Goal: Download file/media

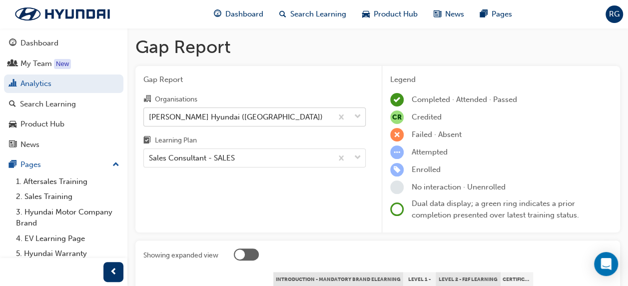
click at [308, 116] on div "[PERSON_NAME] Hyundai ([GEOGRAPHIC_DATA])" at bounding box center [238, 116] width 188 height 17
click at [150, 116] on input "Organisations [PERSON_NAME] Hyundai ([GEOGRAPHIC_DATA])" at bounding box center [149, 116] width 1 height 8
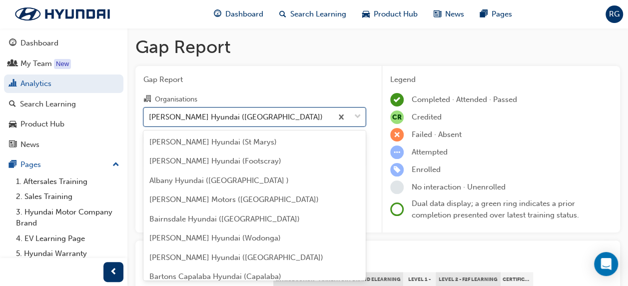
scroll to position [2282, 0]
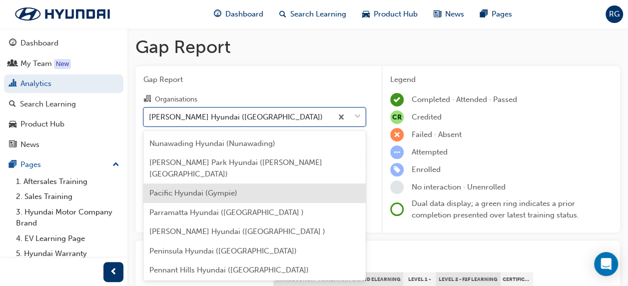
click at [281, 117] on div "[PERSON_NAME] Hyundai ([GEOGRAPHIC_DATA])" at bounding box center [238, 116] width 188 height 17
click at [150, 117] on input "Organisations option [PERSON_NAME] Hyundai ([GEOGRAPHIC_DATA]), selected. optio…" at bounding box center [149, 116] width 1 height 8
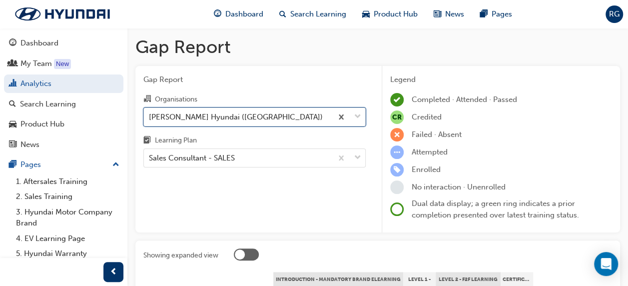
click at [289, 120] on div "[PERSON_NAME] Hyundai ([GEOGRAPHIC_DATA])" at bounding box center [238, 116] width 188 height 17
click at [150, 120] on input "Organisations option [PERSON_NAME] Hyundai ([GEOGRAPHIC_DATA]), selected. 0 res…" at bounding box center [149, 116] width 1 height 8
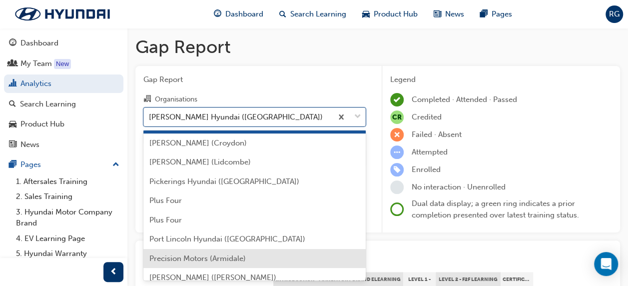
scroll to position [2482, 0]
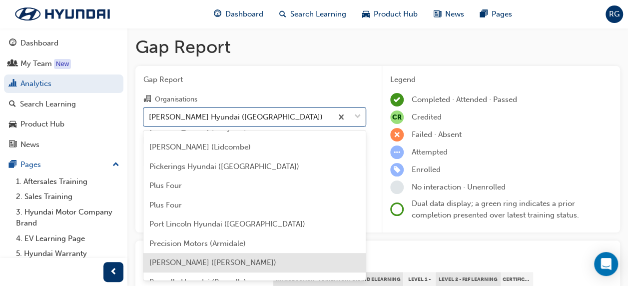
click at [194, 258] on span "[PERSON_NAME] ([PERSON_NAME])" at bounding box center [212, 262] width 127 height 9
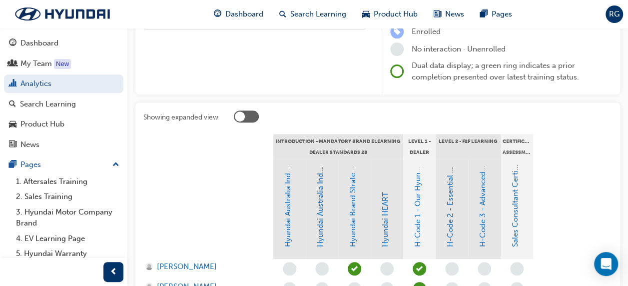
scroll to position [50, 0]
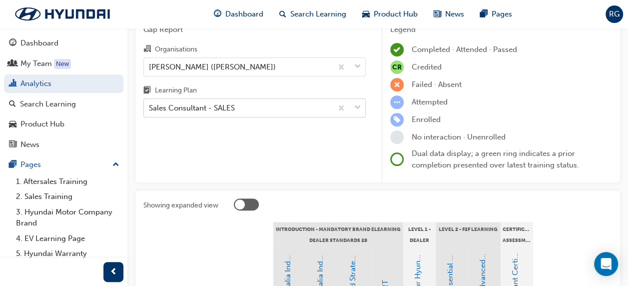
click at [227, 106] on div "Sales Consultant - SALES" at bounding box center [192, 107] width 86 height 11
click at [150, 106] on input "Learning Plan Sales Consultant - SALES" at bounding box center [149, 107] width 1 height 8
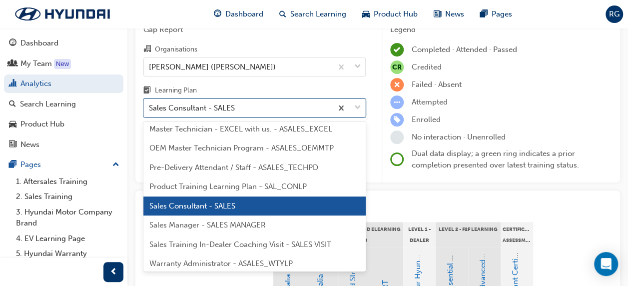
scroll to position [534, 0]
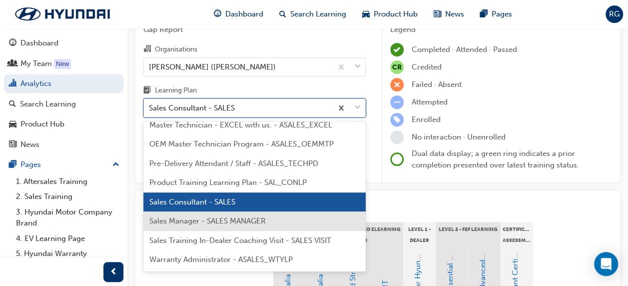
click at [206, 219] on div "Sales Manager - SALES MANAGER" at bounding box center [254, 220] width 222 height 19
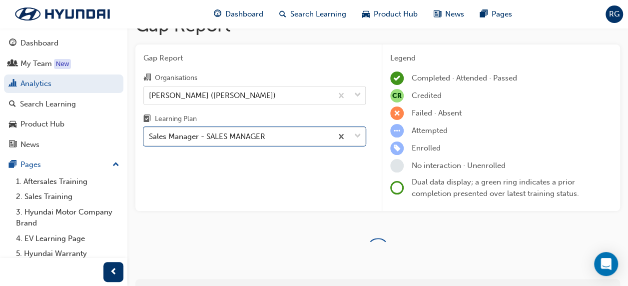
scroll to position [50, 0]
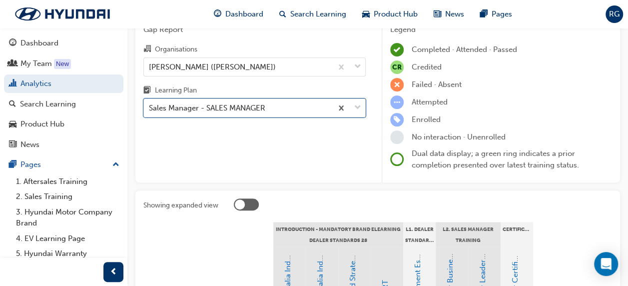
click at [208, 153] on div "Gap Report Organisations [PERSON_NAME] ([PERSON_NAME]) Learning Plan option Sal…" at bounding box center [254, 99] width 238 height 167
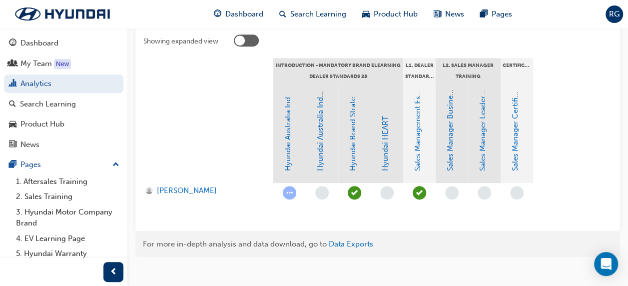
scroll to position [226, 0]
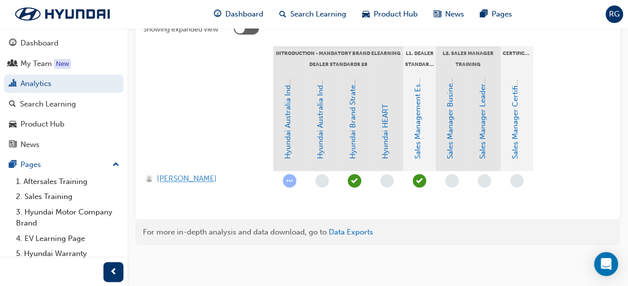
click at [187, 177] on span "[PERSON_NAME]" at bounding box center [187, 178] width 60 height 11
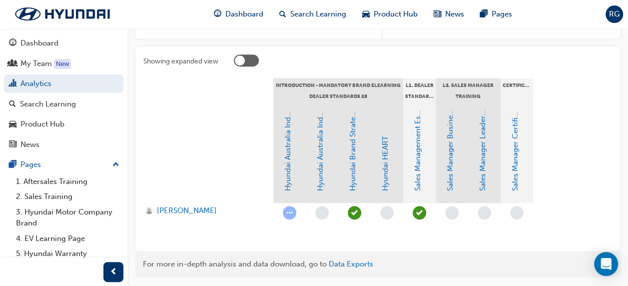
scroll to position [76, 0]
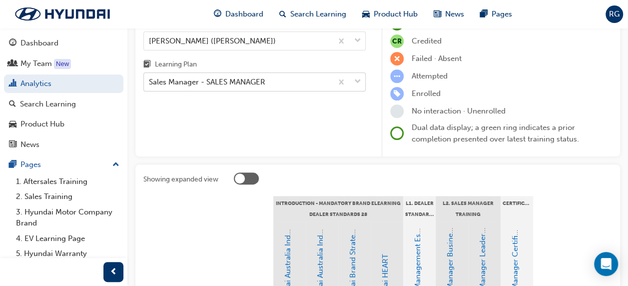
click at [265, 83] on div "Sales Manager - SALES MANAGER" at bounding box center [207, 81] width 116 height 11
click at [150, 83] on input "Learning Plan Sales Manager - SALES MANAGER" at bounding box center [149, 81] width 1 height 8
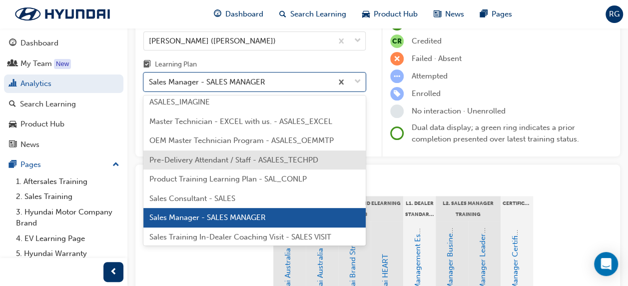
scroll to position [537, 0]
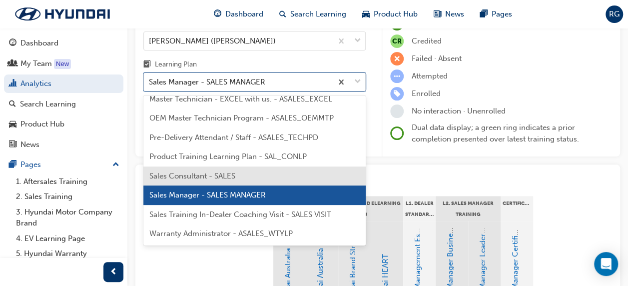
click at [235, 179] on span "Sales Consultant - SALES" at bounding box center [192, 175] width 86 height 9
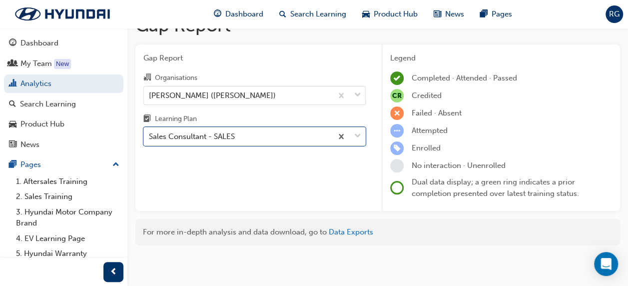
scroll to position [76, 0]
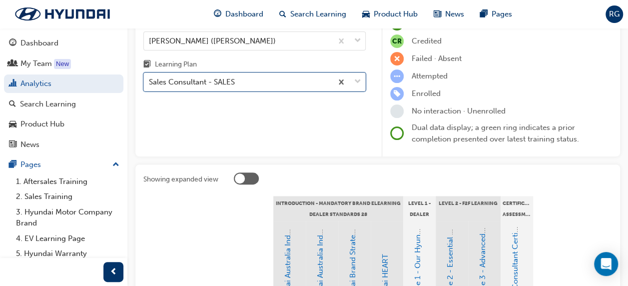
click at [233, 131] on div "Gap Report Organisations [PERSON_NAME] ([PERSON_NAME]) Learning Plan option Sal…" at bounding box center [254, 73] width 238 height 167
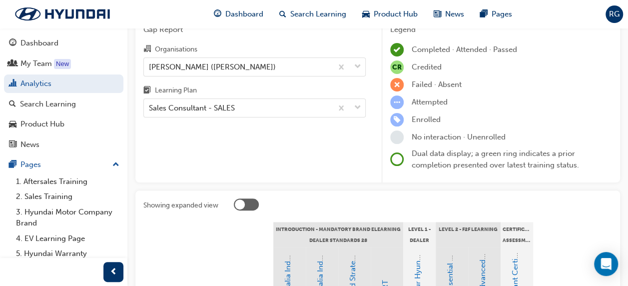
scroll to position [0, 0]
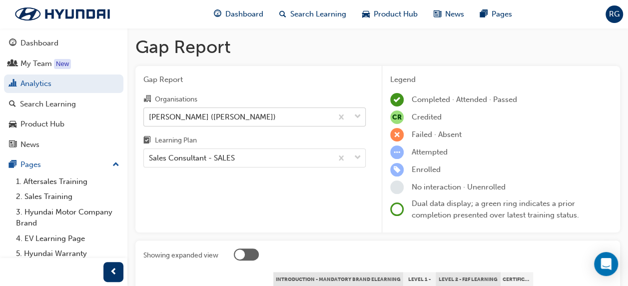
click at [279, 117] on div "[PERSON_NAME] ([PERSON_NAME])" at bounding box center [238, 116] width 188 height 17
click at [150, 117] on input "Organisations [PERSON_NAME] ([PERSON_NAME])" at bounding box center [149, 116] width 1 height 8
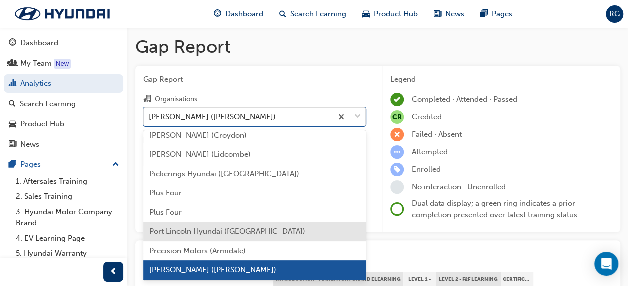
scroll to position [2536, 0]
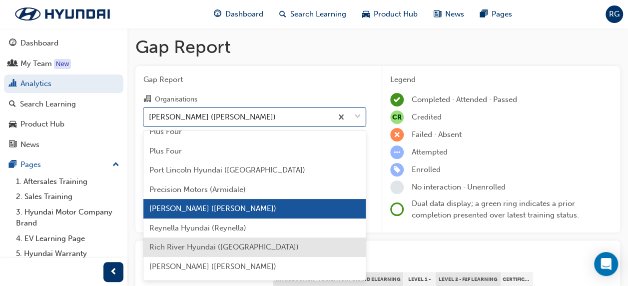
click at [233, 242] on span "Rich River Hyundai ([GEOGRAPHIC_DATA])" at bounding box center [223, 246] width 149 height 9
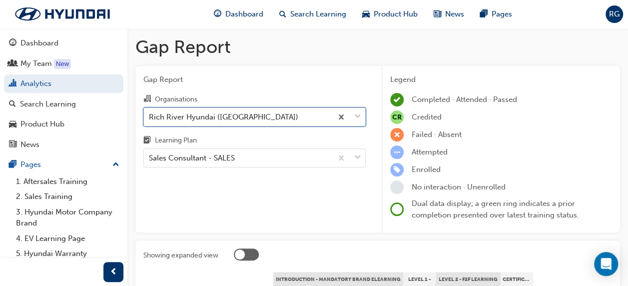
click at [223, 189] on div "Gap Report Organisations option Rich River Hyundai (Echuca), selected. 0 result…" at bounding box center [254, 149] width 238 height 167
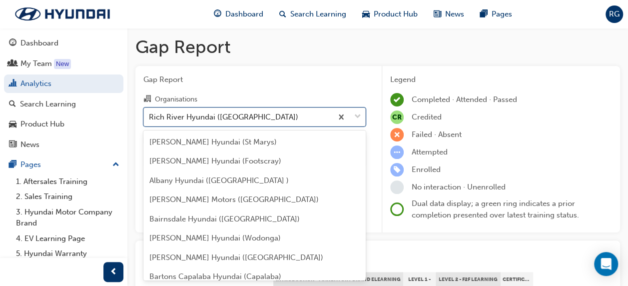
click at [258, 121] on div "Rich River Hyundai ([GEOGRAPHIC_DATA])" at bounding box center [238, 116] width 188 height 17
click at [150, 120] on input "Organisations option Rich River Hyundai ([GEOGRAPHIC_DATA]), selected. option R…" at bounding box center [149, 116] width 1 height 8
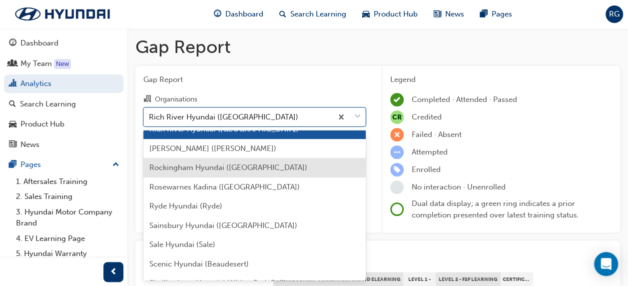
scroll to position [2674, 0]
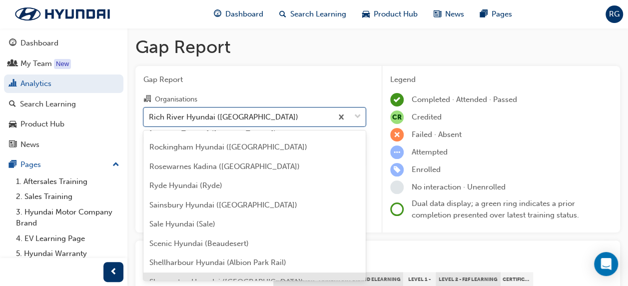
click at [185, 277] on span "Shepparton Hyundai ([GEOGRAPHIC_DATA])" at bounding box center [226, 281] width 154 height 9
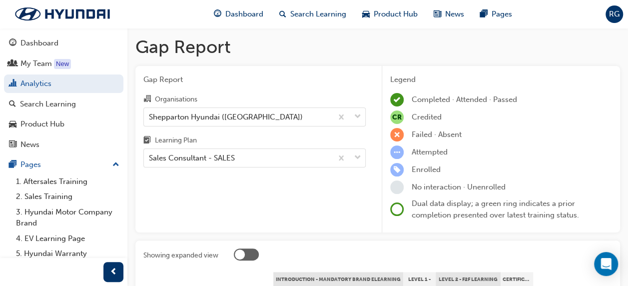
click at [237, 187] on div "Gap Report Organisations Shepparton Hyundai (Shepparton) Learning Plan Sales Co…" at bounding box center [254, 149] width 238 height 167
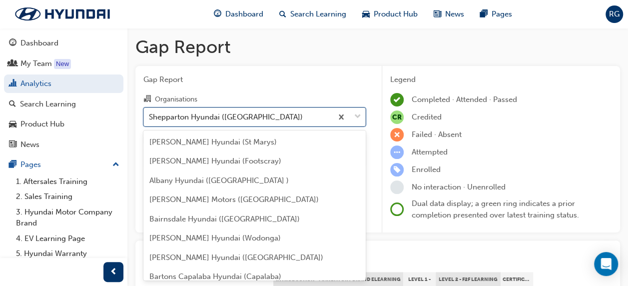
click at [276, 121] on div "Shepparton Hyundai ([GEOGRAPHIC_DATA])" at bounding box center [238, 116] width 188 height 17
click at [150, 120] on input "Organisations option Shepparton Hyundai (Shepparton), selected. option Sheppart…" at bounding box center [149, 116] width 1 height 8
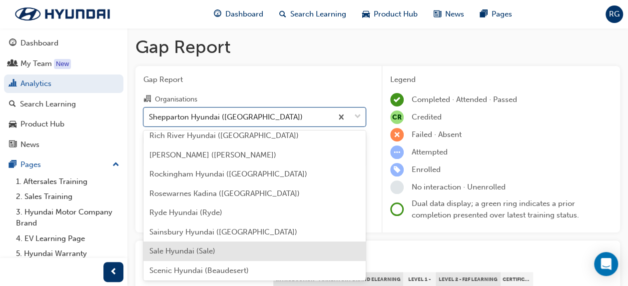
scroll to position [2747, 0]
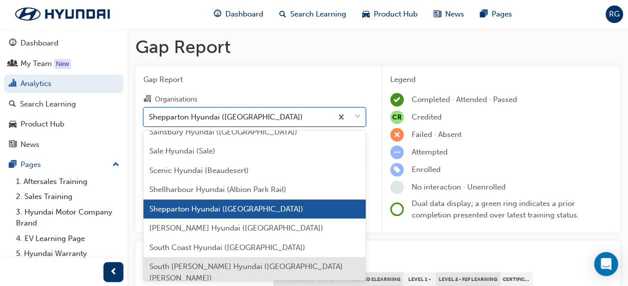
click at [186, 262] on span "South [PERSON_NAME] Hyundai ([GEOGRAPHIC_DATA][PERSON_NAME])" at bounding box center [245, 272] width 193 height 20
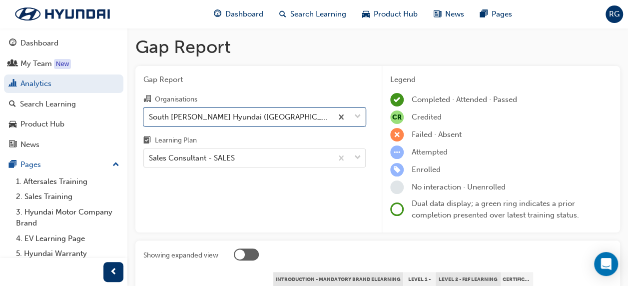
click at [222, 191] on div "Gap Report Organisations option South [PERSON_NAME] Hyundai ([GEOGRAPHIC_DATA][…" at bounding box center [254, 149] width 238 height 167
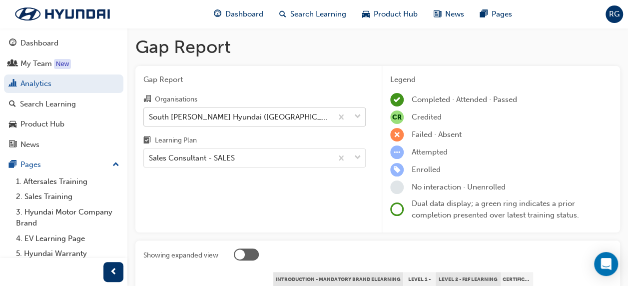
click at [266, 124] on div "South [PERSON_NAME] Hyundai ([GEOGRAPHIC_DATA][PERSON_NAME])" at bounding box center [238, 116] width 188 height 17
click at [150, 120] on input "Organisations South [PERSON_NAME] Hyundai ([GEOGRAPHIC_DATA][PERSON_NAME])" at bounding box center [149, 116] width 1 height 8
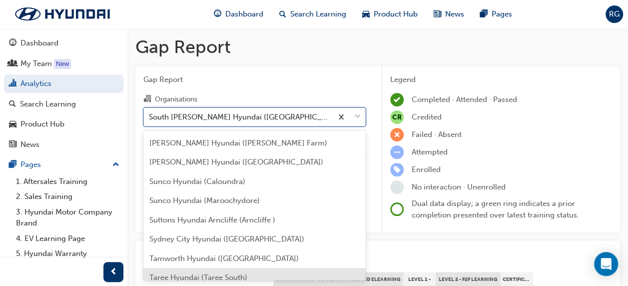
scroll to position [3005, 0]
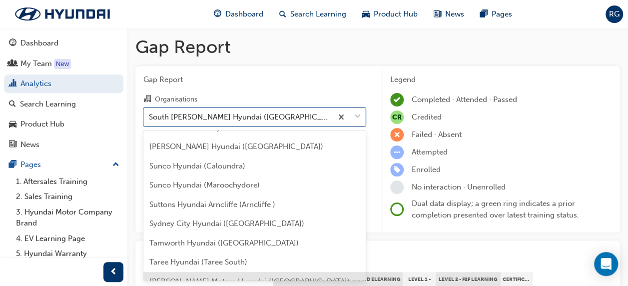
click at [201, 277] on span "[PERSON_NAME] Motors Hyundai ([GEOGRAPHIC_DATA])" at bounding box center [249, 281] width 200 height 9
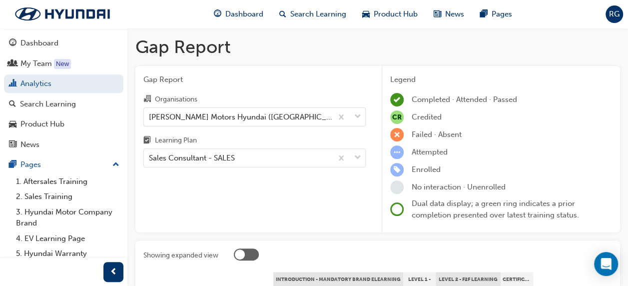
click at [232, 192] on div "Gap Report Organisations [PERSON_NAME] Motors Hyundai ([GEOGRAPHIC_DATA]) Learn…" at bounding box center [254, 149] width 238 height 167
click at [256, 121] on div "[PERSON_NAME] Motors Hyundai ([GEOGRAPHIC_DATA])" at bounding box center [241, 116] width 184 height 11
click at [150, 120] on input "Organisations [PERSON_NAME] Motors Hyundai ([GEOGRAPHIC_DATA])" at bounding box center [149, 116] width 1 height 8
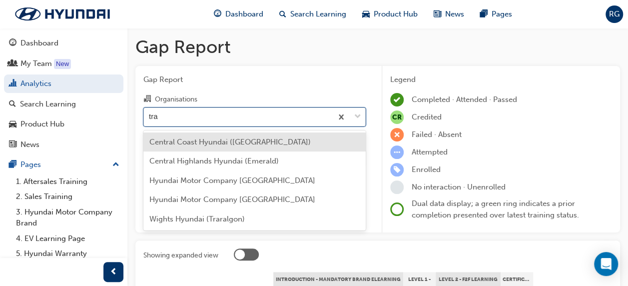
type input "trar"
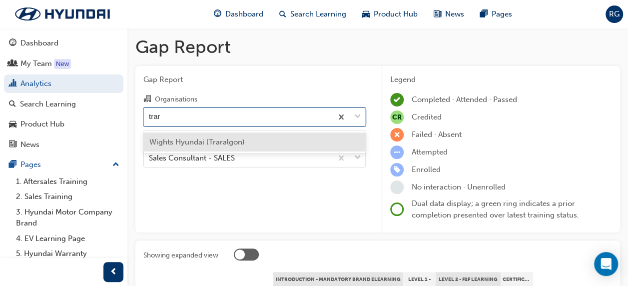
click at [232, 142] on span "Wights Hyundai (Traralgon)" at bounding box center [196, 141] width 95 height 9
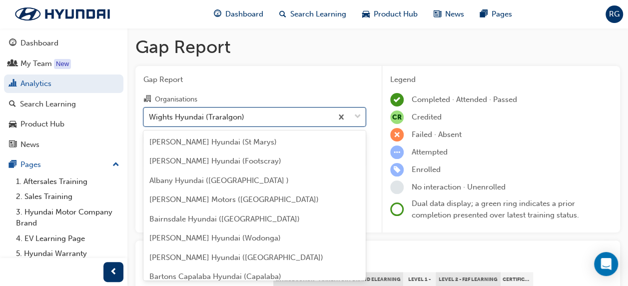
click at [250, 118] on div "Wights Hyundai (Traralgon)" at bounding box center [238, 116] width 188 height 17
click at [150, 118] on input "Organisations option Wights Hyundai (Traralgon), selected. option Wights Hyunda…" at bounding box center [149, 116] width 1 height 8
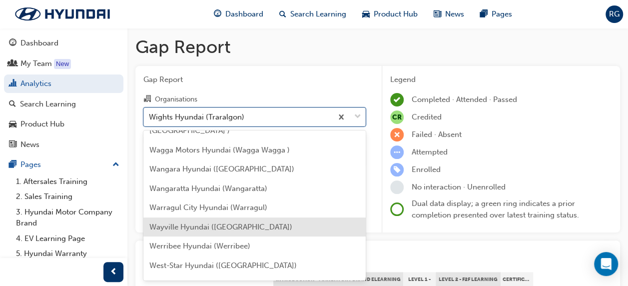
scroll to position [3232, 0]
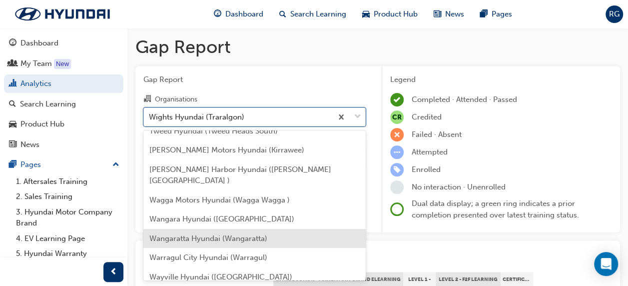
click at [223, 234] on span "Wangaratta Hyundai (Wangaratta)" at bounding box center [208, 238] width 118 height 9
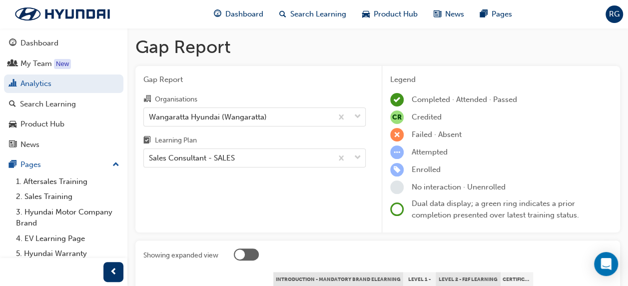
click at [250, 188] on div "Gap Report Organisations Wangaratta Hyundai (Wangaratta) Learning Plan Sales Co…" at bounding box center [254, 149] width 238 height 167
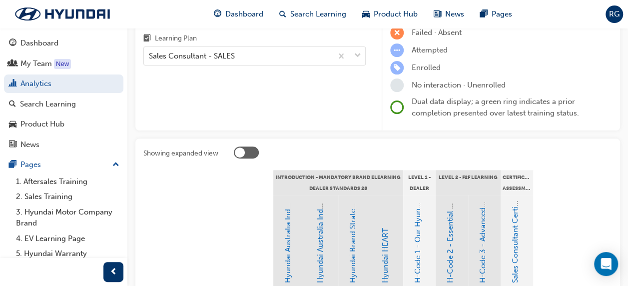
scroll to position [50, 0]
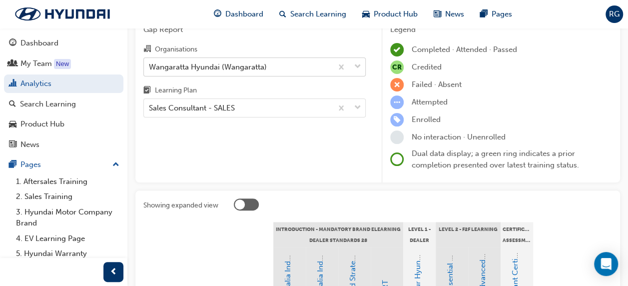
click at [267, 69] on div "Wangaratta Hyundai (Wangaratta)" at bounding box center [208, 66] width 118 height 11
click at [150, 69] on input "Organisations Wangaratta Hyundai (Wangaratta)" at bounding box center [149, 66] width 1 height 8
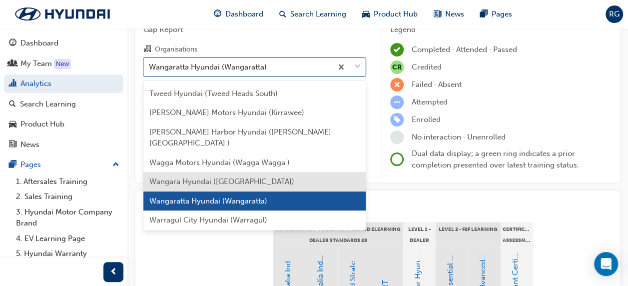
scroll to position [3228, 0]
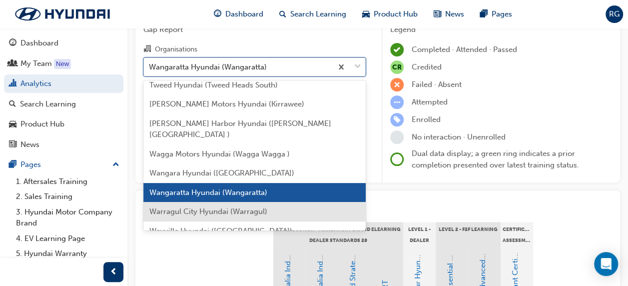
click at [208, 207] on span "Warragul City Hyundai (Warragul)" at bounding box center [208, 211] width 118 height 9
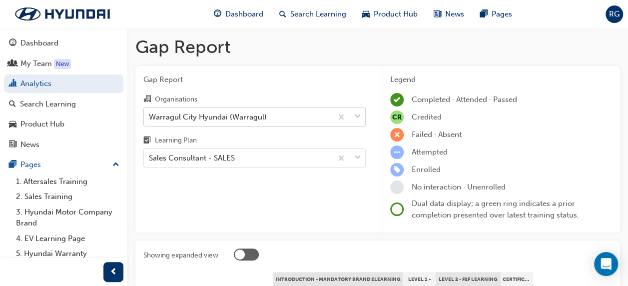
click at [249, 118] on div "Warragul City Hyundai (Warragul)" at bounding box center [208, 116] width 118 height 11
click at [150, 118] on input "Organisations Warragul City Hyundai (Warragul)" at bounding box center [149, 116] width 1 height 8
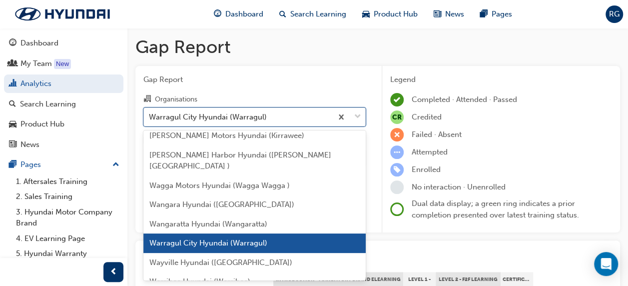
scroll to position [3247, 0]
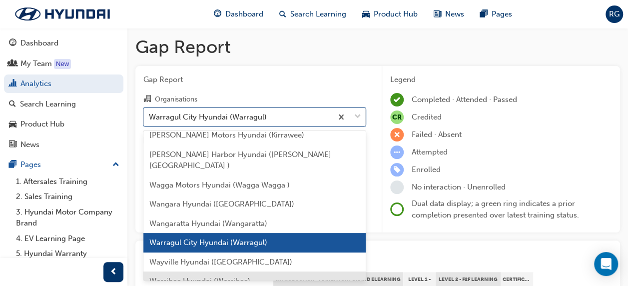
click at [217, 276] on span "Werribee Hyundai (Werribee)" at bounding box center [199, 280] width 101 height 9
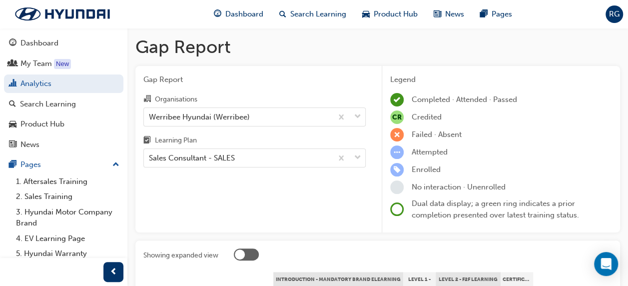
drag, startPoint x: 252, startPoint y: 194, endPoint x: 247, endPoint y: 197, distance: 5.1
click at [252, 194] on div "Gap Report Organisations Werribee Hyundai (Werribee) Learning Plan Sales Consul…" at bounding box center [254, 149] width 238 height 167
click at [33, 86] on link "Analytics" at bounding box center [63, 83] width 119 height 18
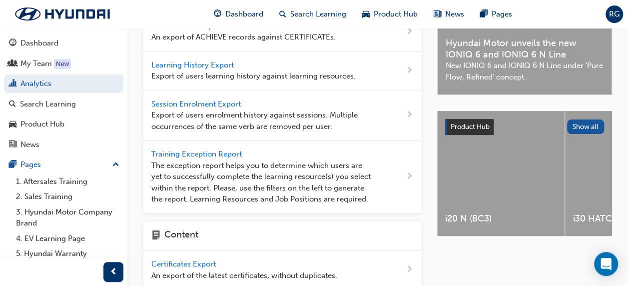
scroll to position [150, 0]
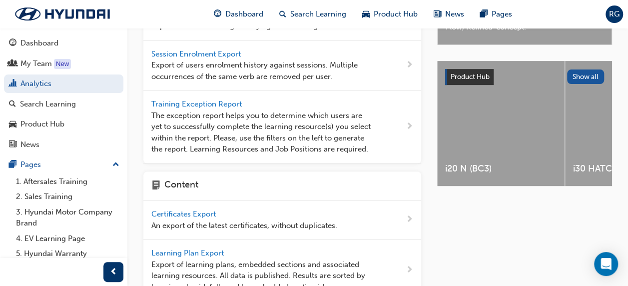
click at [404, 126] on div "Training Exception Report The exception report helps you to determine which use…" at bounding box center [282, 126] width 278 height 73
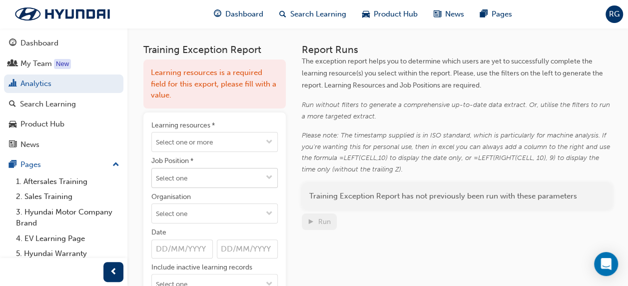
click at [269, 174] on span "down-icon" at bounding box center [269, 178] width 7 height 8
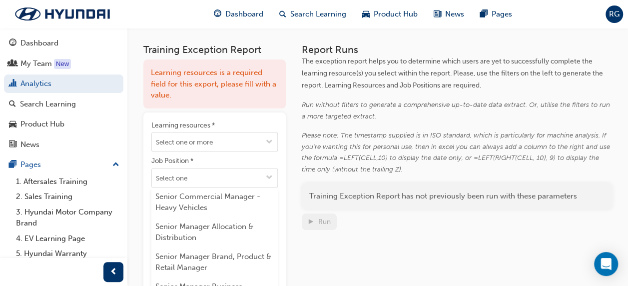
scroll to position [6194, 0]
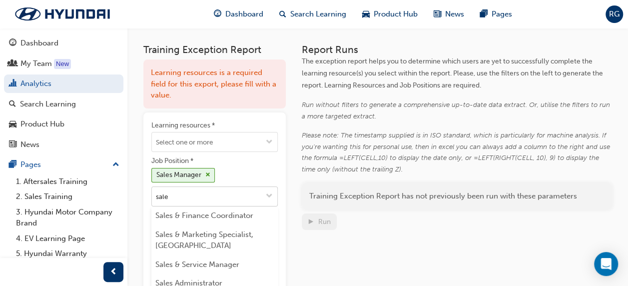
type input "sales"
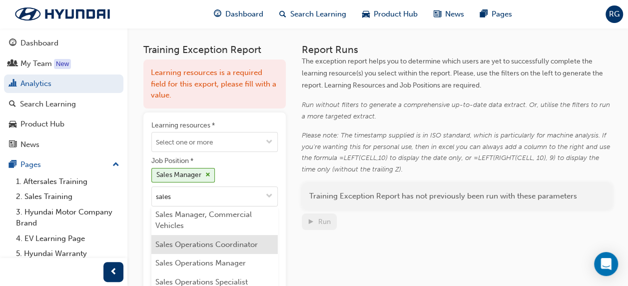
scroll to position [150, 0]
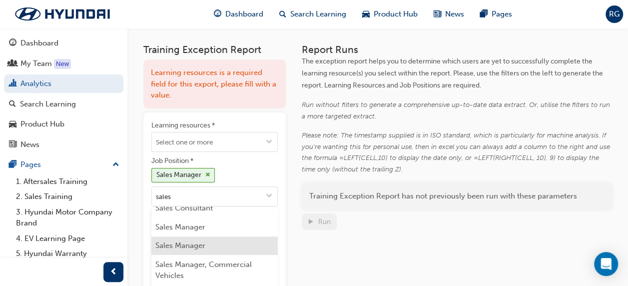
click at [208, 240] on li "Sales Manager" at bounding box center [214, 245] width 126 height 19
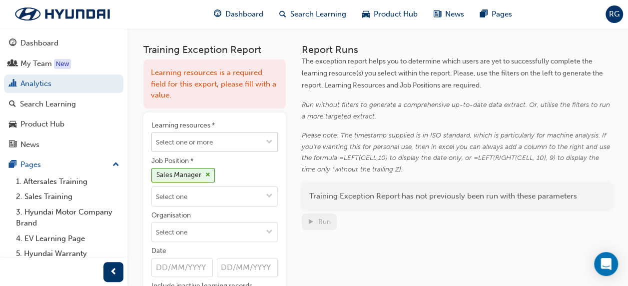
click at [240, 145] on input "Learning resources *" at bounding box center [214, 141] width 125 height 19
type input "sales mana"
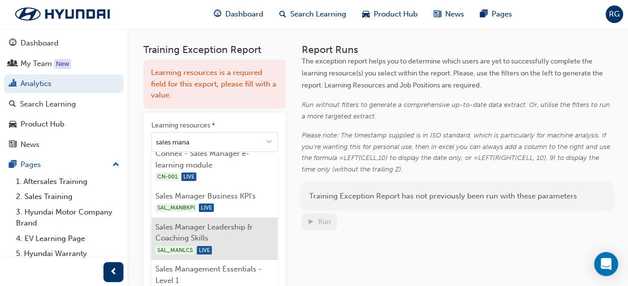
scroll to position [100, 0]
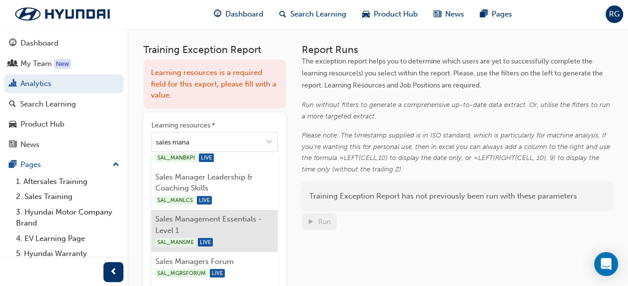
click at [231, 220] on li "Sales Management Essentials - Level 1 SAL_MANSME LIVE" at bounding box center [214, 231] width 126 height 42
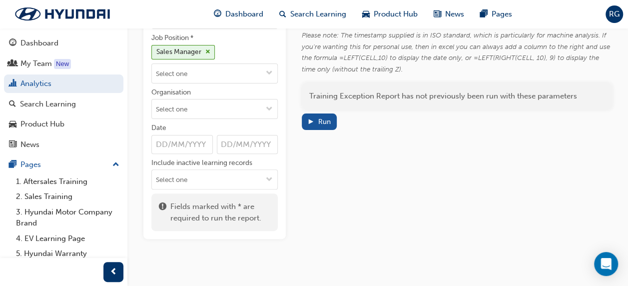
scroll to position [108, 0]
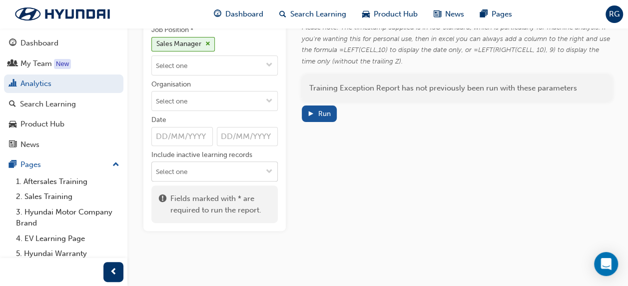
click at [270, 170] on span "down-icon" at bounding box center [269, 172] width 7 height 8
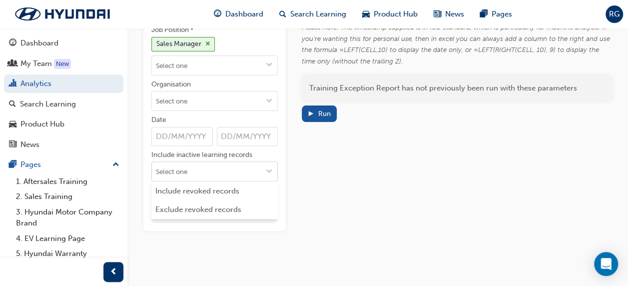
click at [270, 170] on span "down-icon" at bounding box center [269, 172] width 7 height 8
click at [320, 113] on div "Run" at bounding box center [324, 113] width 12 height 8
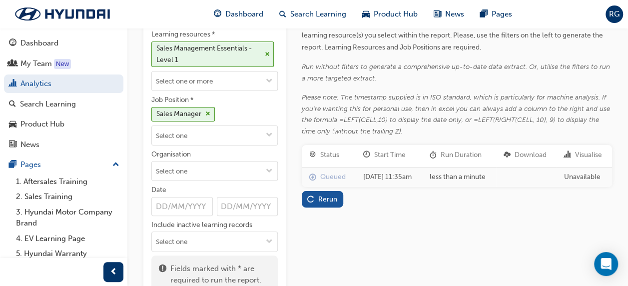
scroll to position [0, 0]
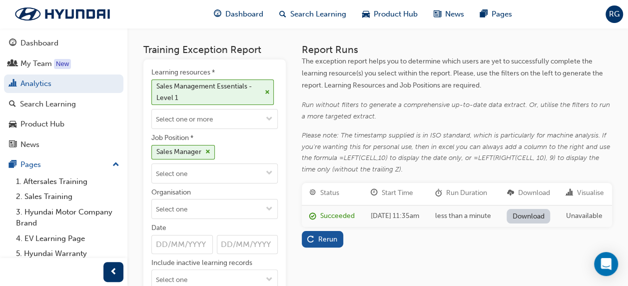
click at [531, 223] on link "Download" at bounding box center [528, 216] width 43 height 14
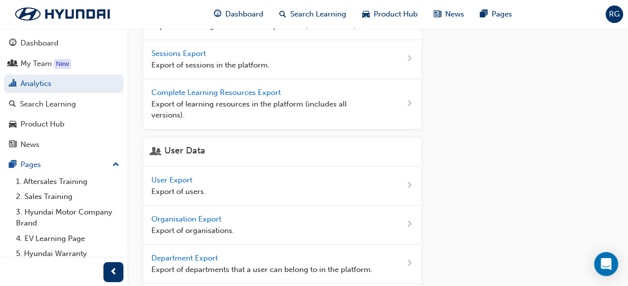
scroll to position [500, 0]
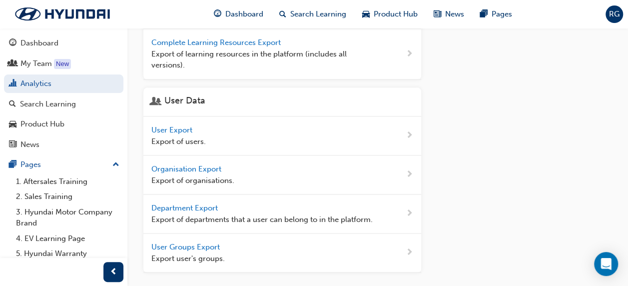
click at [165, 134] on span "User Export" at bounding box center [172, 129] width 43 height 9
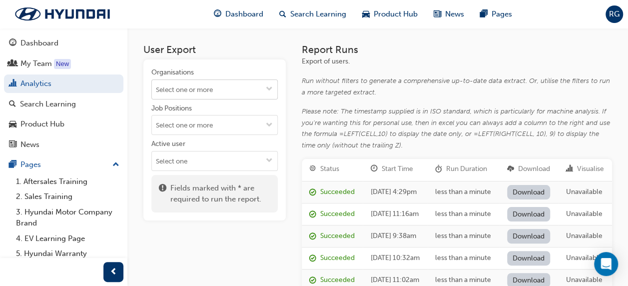
click at [272, 87] on span "down-icon" at bounding box center [269, 89] width 7 height 8
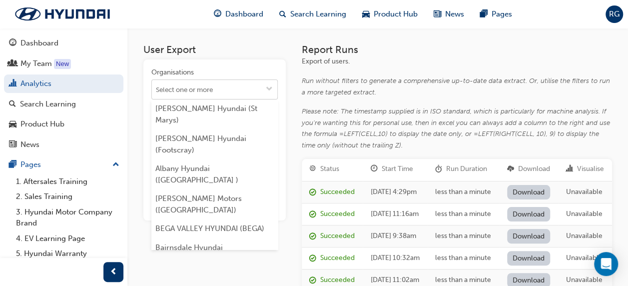
click at [272, 86] on span "down-icon" at bounding box center [269, 89] width 7 height 8
click at [268, 70] on div "Organisations" at bounding box center [214, 73] width 126 height 12
click at [268, 80] on input "Organisations [PERSON_NAME] Hyundai (St Marys) [PERSON_NAME] Hyundai (Footscray…" at bounding box center [214, 89] width 125 height 19
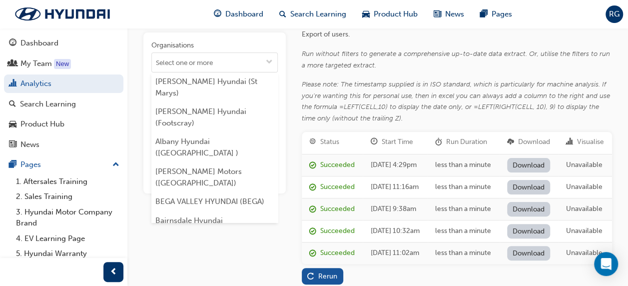
scroll to position [50, 0]
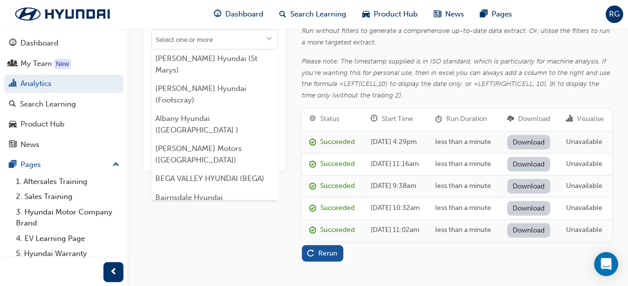
click at [141, 115] on div "User Export Organisations [PERSON_NAME] Hyundai (St Marys) [PERSON_NAME] Hyunda…" at bounding box center [377, 135] width 501 height 315
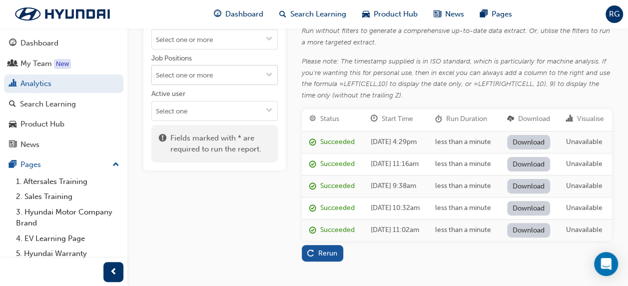
click at [205, 75] on input "Job Positions" at bounding box center [214, 74] width 125 height 19
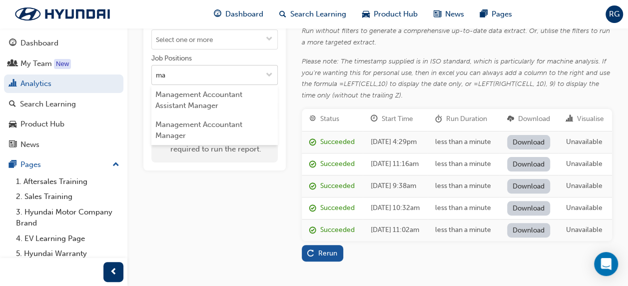
type input "m"
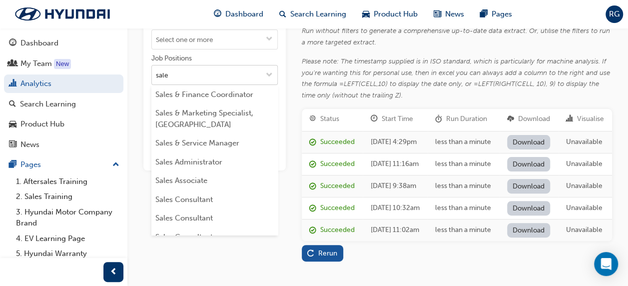
type input "sales"
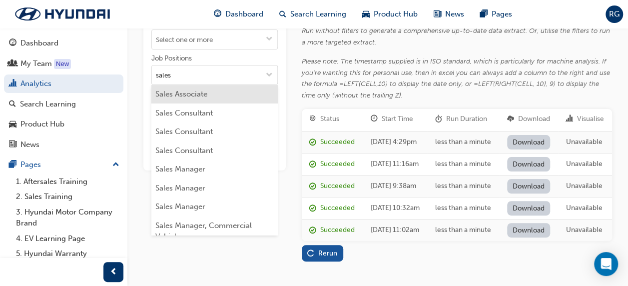
scroll to position [100, 0]
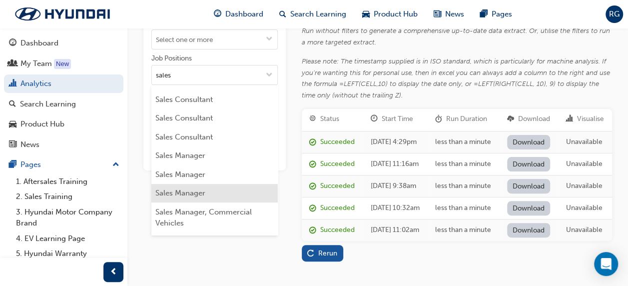
click at [196, 187] on li "Sales Manager" at bounding box center [214, 193] width 126 height 19
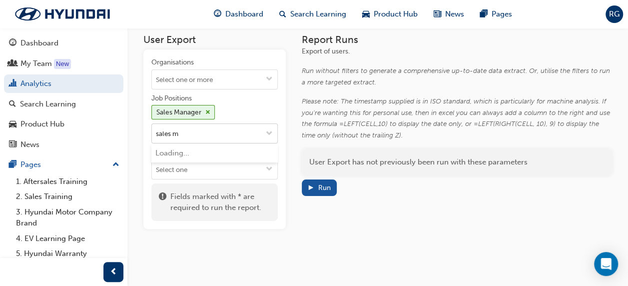
scroll to position [8, 0]
type input "sales man"
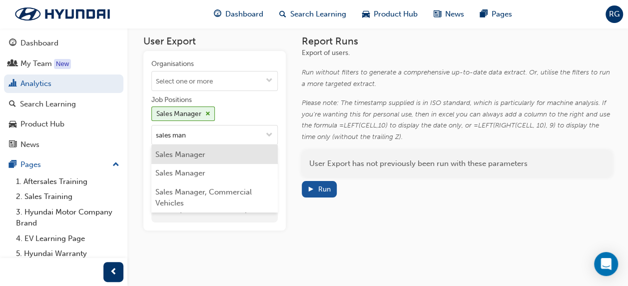
click at [229, 151] on li "Sales Manager" at bounding box center [214, 154] width 126 height 19
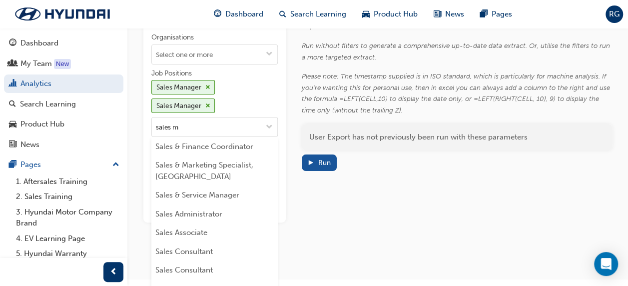
scroll to position [26, 0]
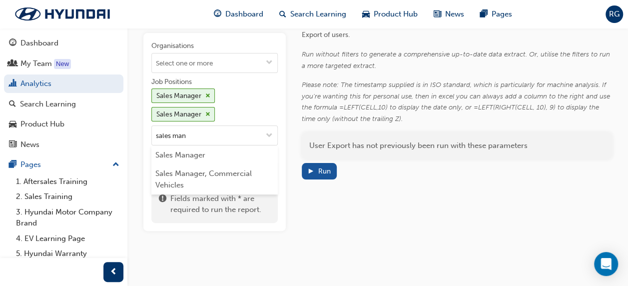
type input "sales mana"
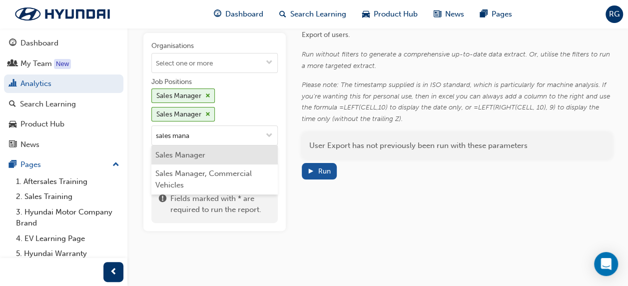
click at [220, 151] on li "Sales Manager" at bounding box center [214, 154] width 126 height 19
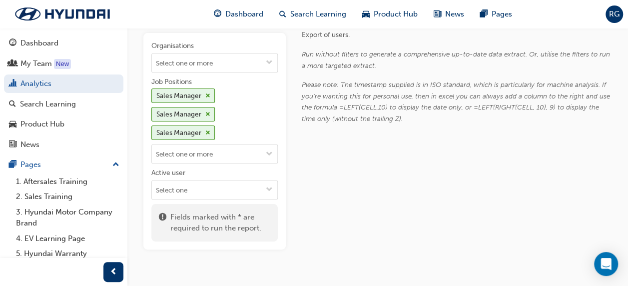
scroll to position [45, 0]
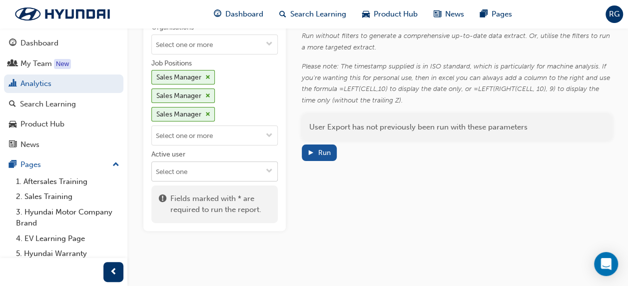
click at [188, 167] on input "Active user" at bounding box center [214, 171] width 125 height 19
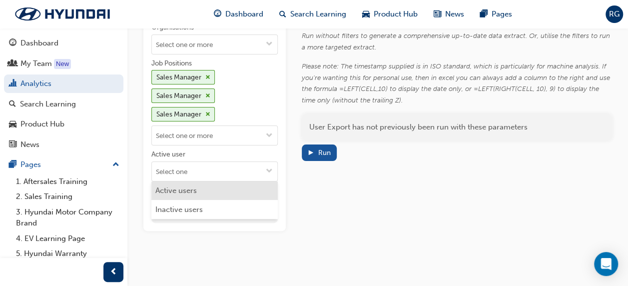
click at [189, 187] on li "Active users" at bounding box center [214, 190] width 126 height 19
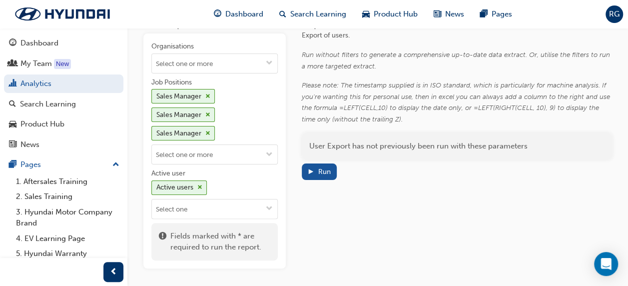
scroll to position [0, 0]
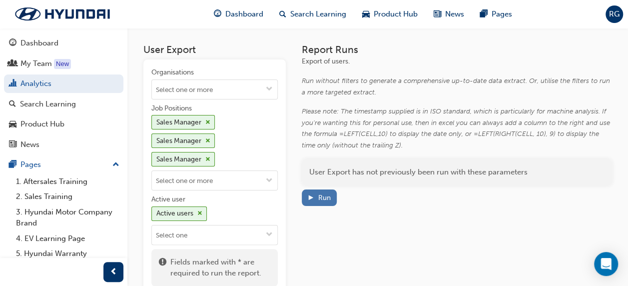
click at [325, 199] on div "Run" at bounding box center [324, 197] width 12 height 8
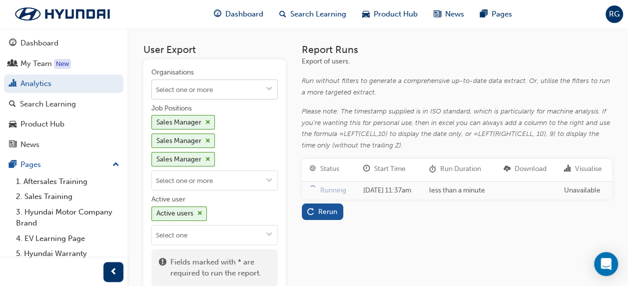
click at [235, 89] on input "Organisations" at bounding box center [214, 89] width 125 height 19
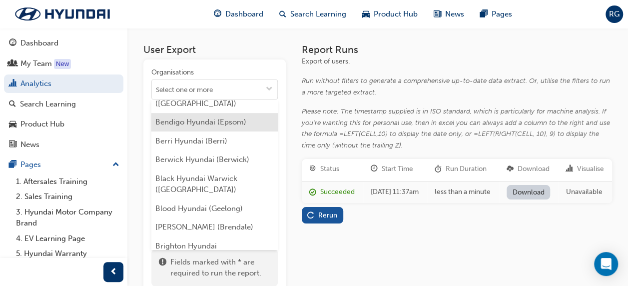
scroll to position [300, 0]
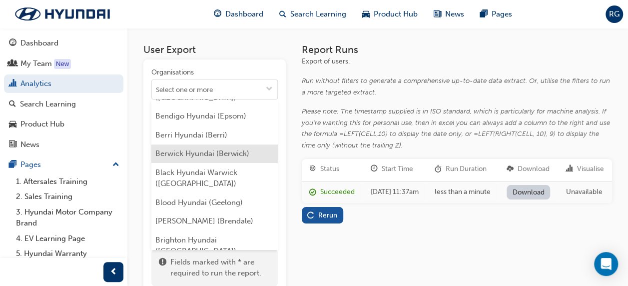
click at [215, 144] on li "Berwick Hyundai (Berwick)" at bounding box center [214, 153] width 126 height 19
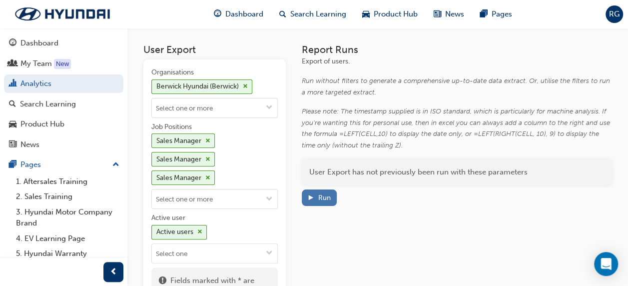
click at [324, 196] on div "Run" at bounding box center [324, 197] width 12 height 8
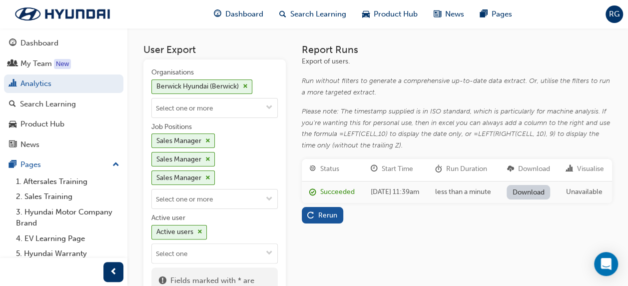
click at [529, 199] on link "Download" at bounding box center [528, 192] width 43 height 14
click at [374, 55] on h3 "Report Runs" at bounding box center [457, 49] width 310 height 11
click at [244, 84] on span "cross-icon" at bounding box center [245, 86] width 5 height 6
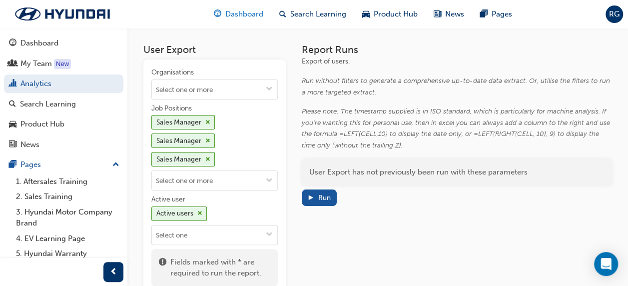
click at [236, 18] on span "Dashboard" at bounding box center [244, 13] width 38 height 11
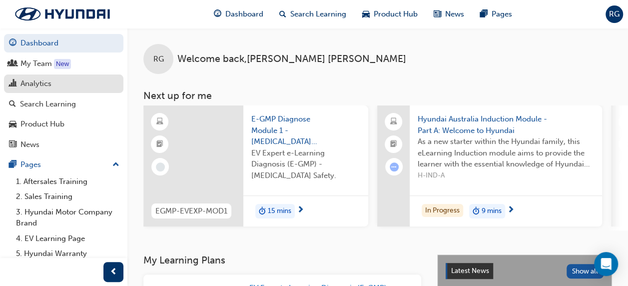
click at [36, 82] on div "Analytics" at bounding box center [35, 83] width 31 height 11
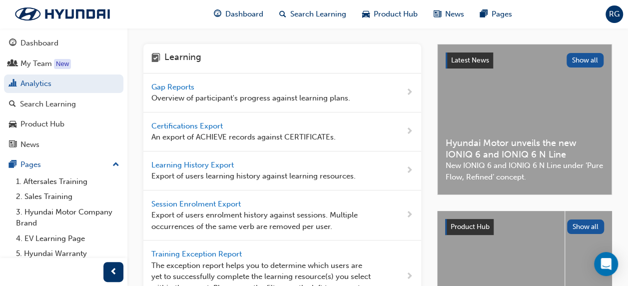
click at [211, 159] on div "Learning History Export Export of users learning history against learning resou…" at bounding box center [253, 170] width 204 height 22
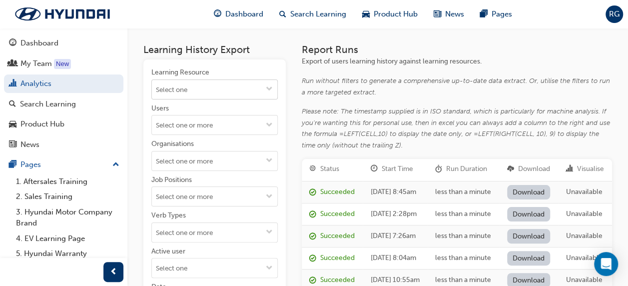
click at [200, 90] on input "Learning Resource" at bounding box center [214, 89] width 125 height 19
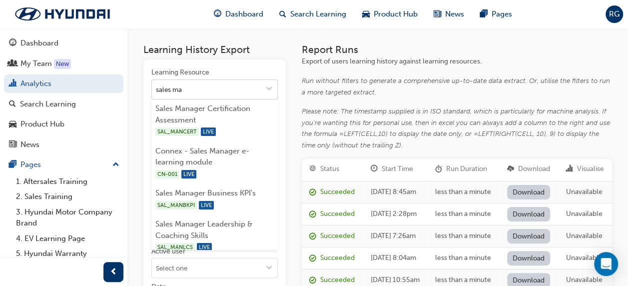
type input "sales man"
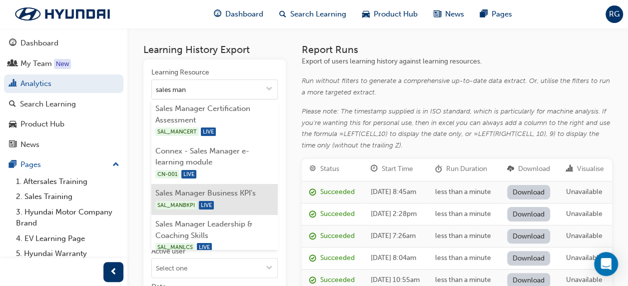
scroll to position [100, 0]
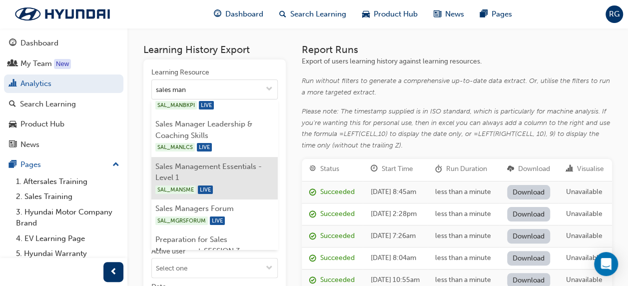
click at [202, 174] on li "Sales Management Essentials - Level 1 SAL_MANSME LIVE" at bounding box center [214, 178] width 126 height 42
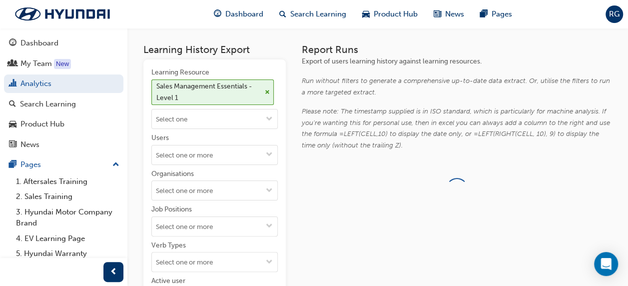
scroll to position [0, 0]
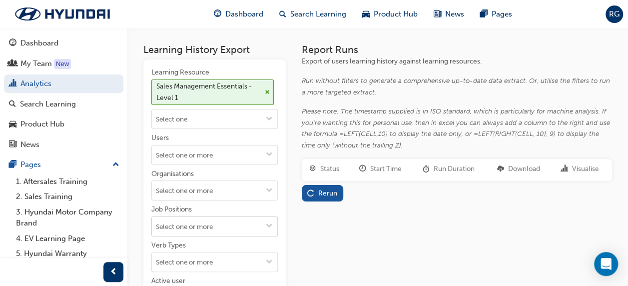
click at [241, 223] on input "Job Positions" at bounding box center [214, 226] width 125 height 19
type input "sales mana"
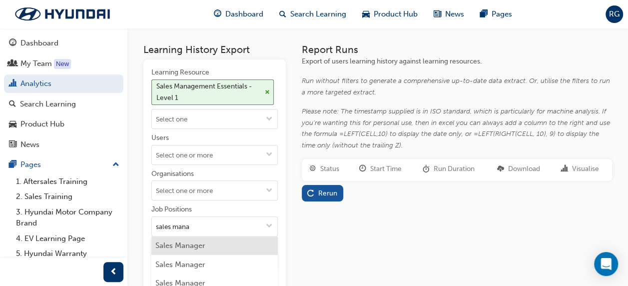
click at [190, 250] on li "Sales Manager" at bounding box center [214, 245] width 126 height 19
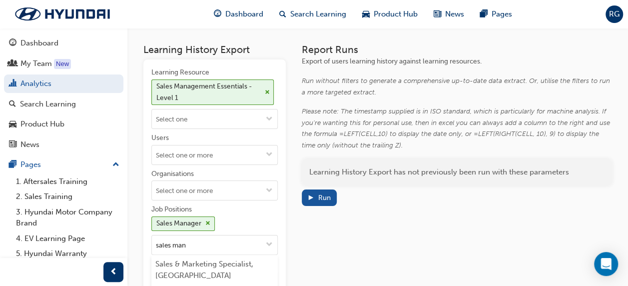
type input "sales mana"
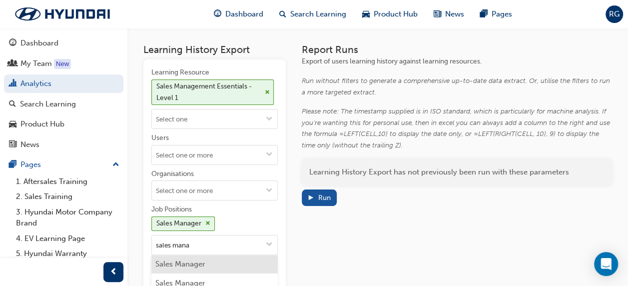
click at [189, 264] on li "Sales Manager" at bounding box center [214, 264] width 126 height 19
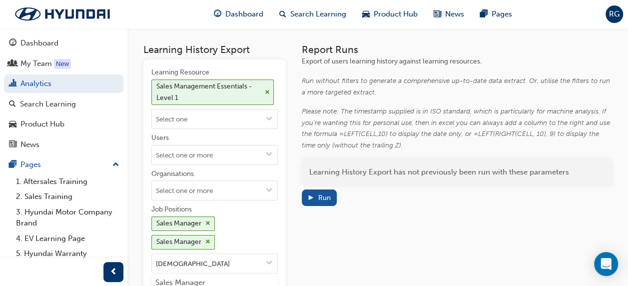
type input "[DEMOGRAPHIC_DATA]"
click at [185, 281] on li "Sales Manager" at bounding box center [214, 282] width 126 height 19
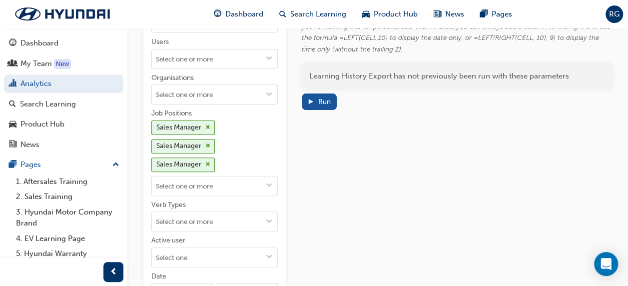
scroll to position [100, 0]
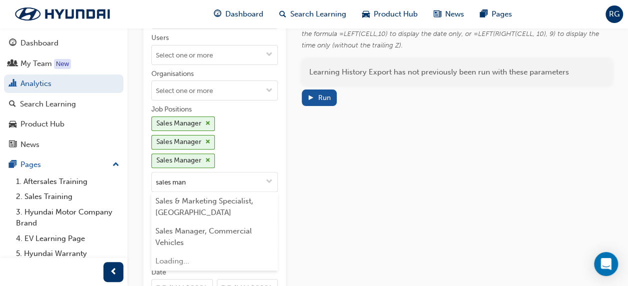
type input "sales mana"
drag, startPoint x: 197, startPoint y: 179, endPoint x: 148, endPoint y: 178, distance: 48.5
click at [148, 178] on div "Learning Resource Sales Management Essentials - Level 1 Users Organisations Job…" at bounding box center [214, 172] width 142 height 424
click at [240, 126] on div "Sales Manager Sales Manager Sales Manager" at bounding box center [214, 143] width 126 height 55
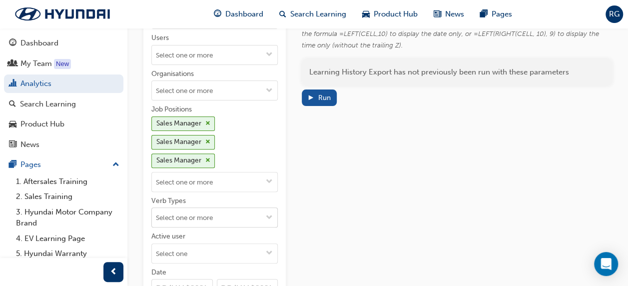
click at [270, 214] on span "down-icon" at bounding box center [269, 218] width 7 height 8
click at [269, 214] on span "down-icon" at bounding box center [269, 218] width 7 height 8
click at [265, 197] on div "Verb Types" at bounding box center [214, 202] width 126 height 12
click at [265, 208] on input "Verb Types ABANDON ABSENT ACCEPT ACCESS ACHIEVE AGREE ANSWER ASSIGN ATTEMPT ATT…" at bounding box center [214, 217] width 125 height 19
click at [234, 196] on div "Verb Types" at bounding box center [214, 202] width 126 height 12
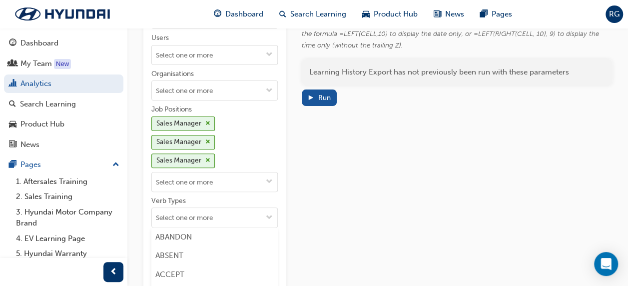
click at [234, 208] on input "Verb Types ABANDON ABSENT ACCEPT ACCESS ACHIEVE AGREE ANSWER ASSIGN ATTEMPT ATT…" at bounding box center [214, 217] width 125 height 19
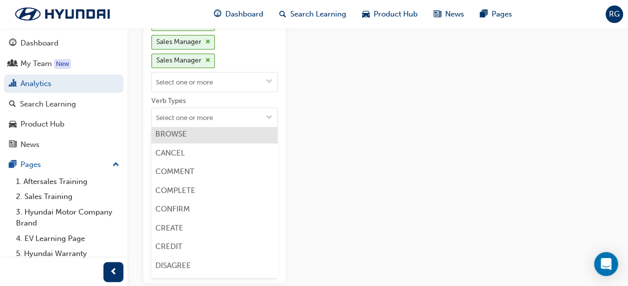
scroll to position [300, 0]
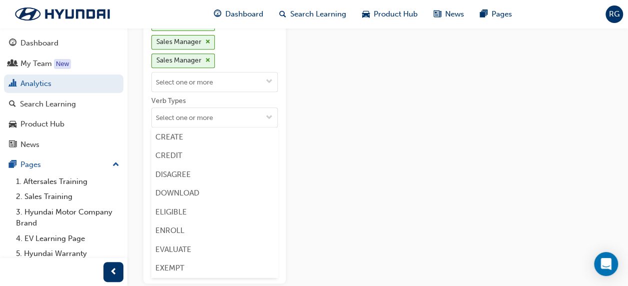
click at [137, 226] on div "Learning History Export Learning Resource Sales Management Essentials - Level 1…" at bounding box center [377, 71] width 501 height 487
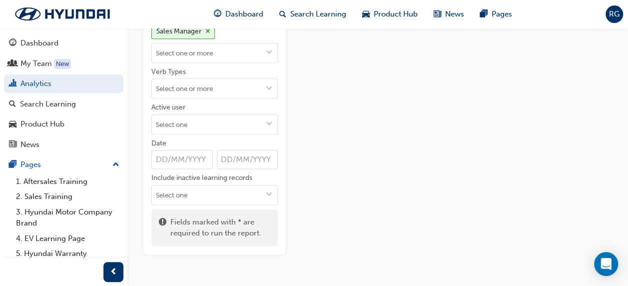
scroll to position [250, 0]
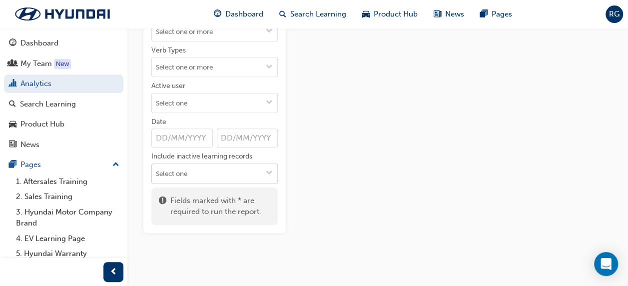
click at [271, 170] on span "down-icon" at bounding box center [269, 173] width 7 height 8
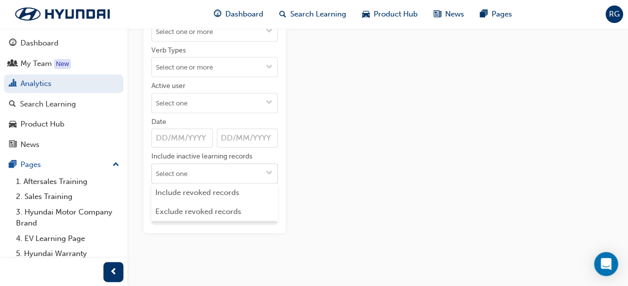
click at [270, 170] on span "down-icon" at bounding box center [269, 173] width 7 height 8
click at [135, 183] on div "Learning History Export Learning Resource Sales Management Essentials - Level 1…" at bounding box center [377, 21] width 501 height 487
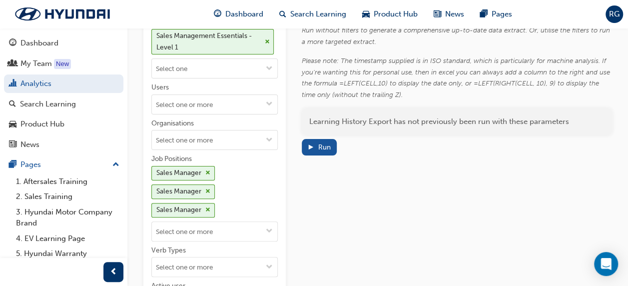
scroll to position [0, 0]
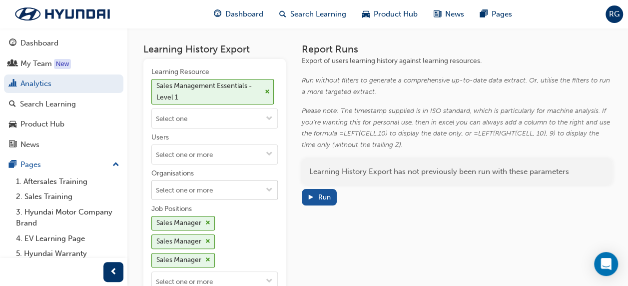
click at [269, 186] on span "down-icon" at bounding box center [269, 190] width 7 height 8
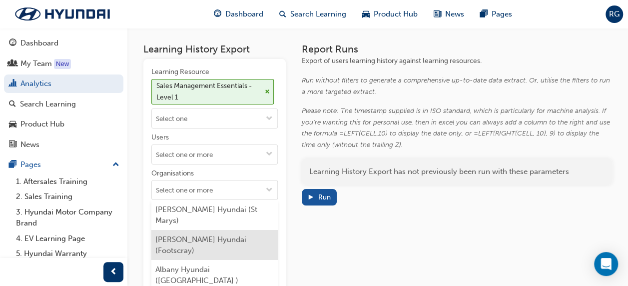
drag, startPoint x: 226, startPoint y: 238, endPoint x: 240, endPoint y: 222, distance: 21.6
click at [226, 237] on li "[PERSON_NAME] Hyundai (Footscray)" at bounding box center [214, 245] width 126 height 30
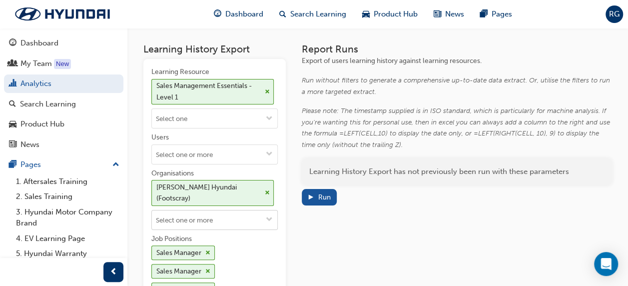
click at [270, 216] on span "down-icon" at bounding box center [269, 220] width 7 height 8
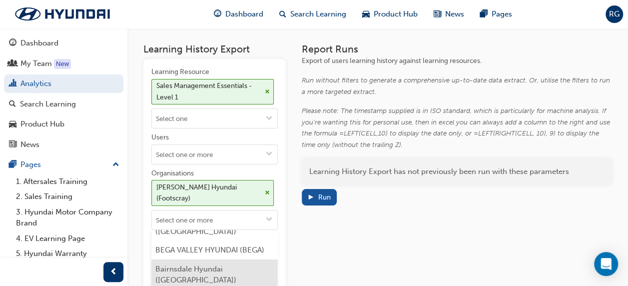
scroll to position [100, 0]
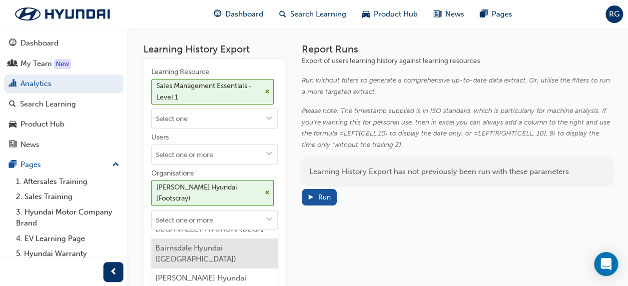
click at [216, 238] on li "Bairnsdale Hyundai ([GEOGRAPHIC_DATA])" at bounding box center [214, 253] width 126 height 30
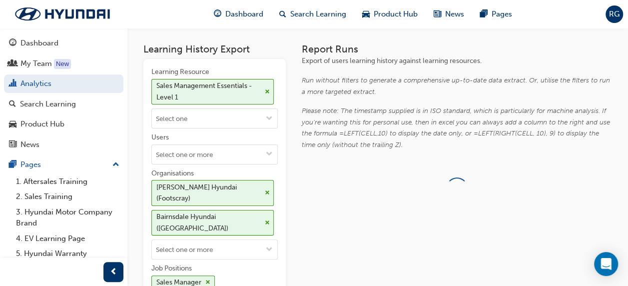
scroll to position [0, 0]
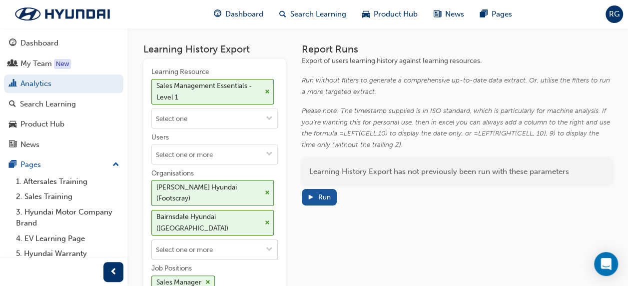
click at [272, 246] on span "down-icon" at bounding box center [269, 250] width 7 height 8
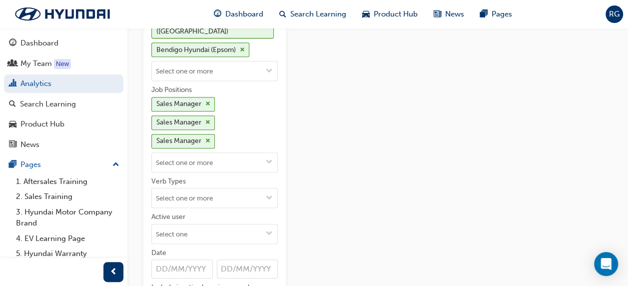
scroll to position [200, 0]
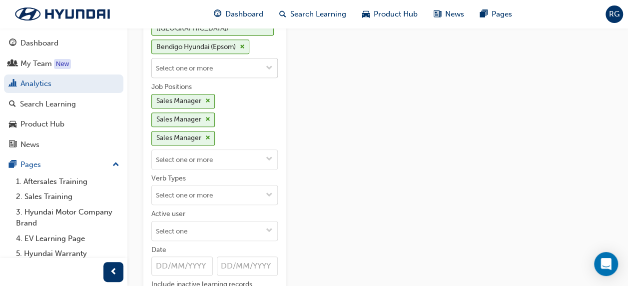
click at [268, 64] on span "down-icon" at bounding box center [269, 68] width 7 height 8
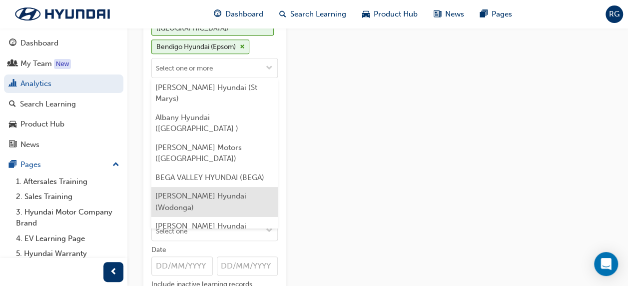
click at [222, 187] on li "[PERSON_NAME] Hyundai (Wodonga)" at bounding box center [214, 202] width 126 height 30
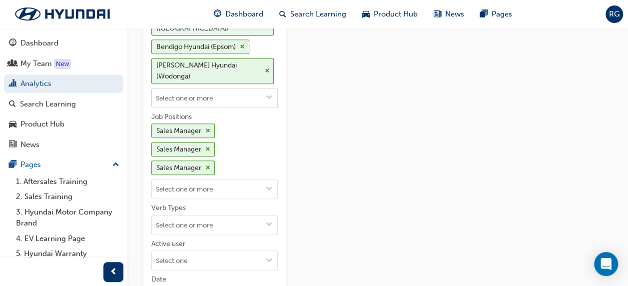
click at [272, 94] on span "down-icon" at bounding box center [269, 98] width 7 height 8
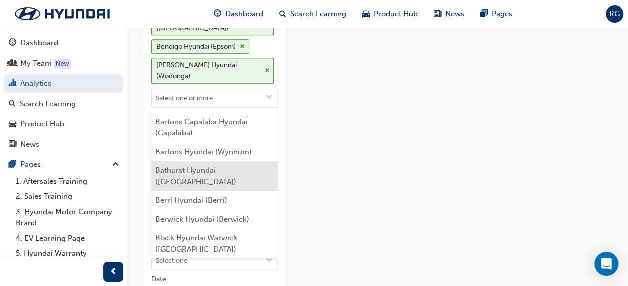
scroll to position [150, 0]
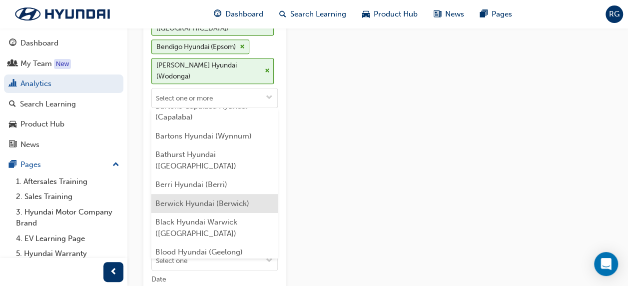
click at [209, 194] on li "Berwick Hyundai (Berwick)" at bounding box center [214, 203] width 126 height 19
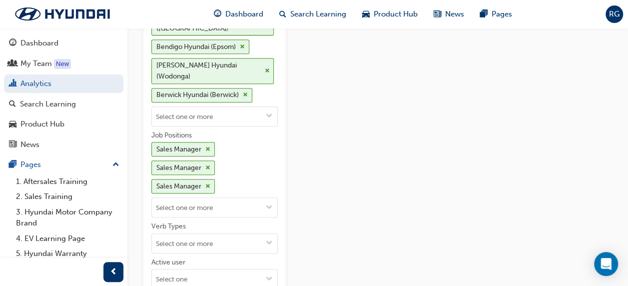
scroll to position [0, 0]
click at [271, 112] on span "down-icon" at bounding box center [269, 116] width 7 height 8
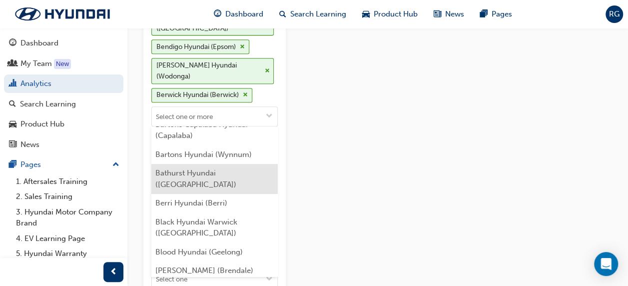
scroll to position [200, 0]
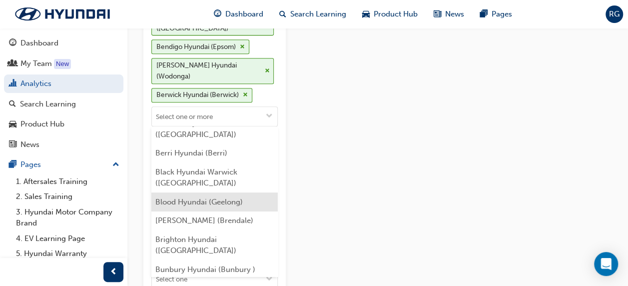
drag, startPoint x: 209, startPoint y: 143, endPoint x: 218, endPoint y: 132, distance: 14.5
click at [208, 192] on li "Blood Hyundai (Geelong)" at bounding box center [214, 201] width 126 height 19
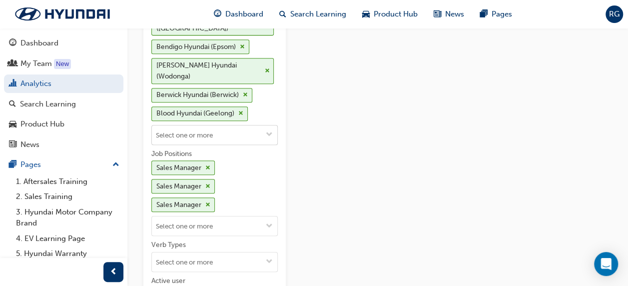
click at [271, 131] on span "down-icon" at bounding box center [269, 135] width 7 height 8
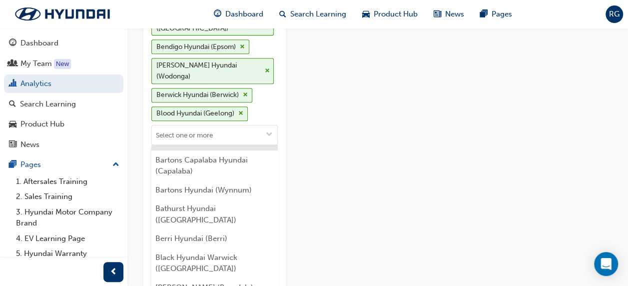
scroll to position [150, 0]
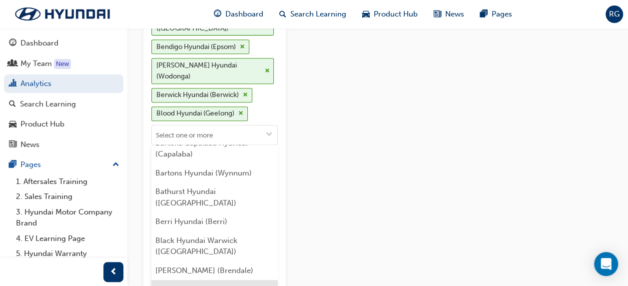
drag, startPoint x: 190, startPoint y: 226, endPoint x: 242, endPoint y: 155, distance: 87.5
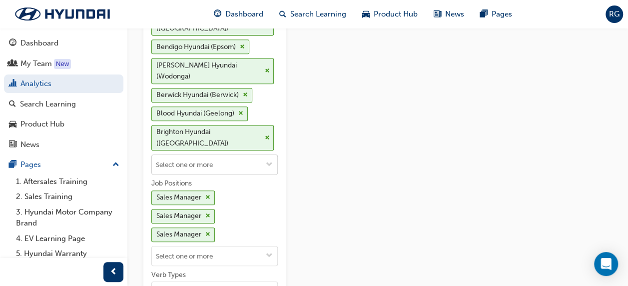
click at [271, 161] on span "down-icon" at bounding box center [269, 165] width 7 height 8
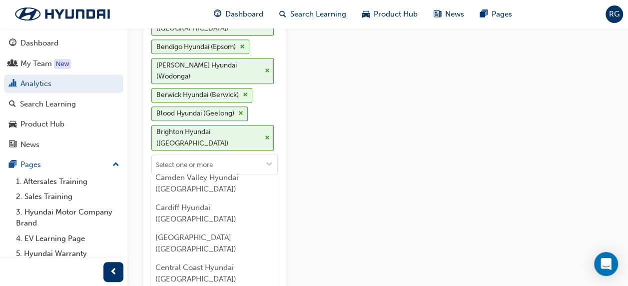
scroll to position [450, 0]
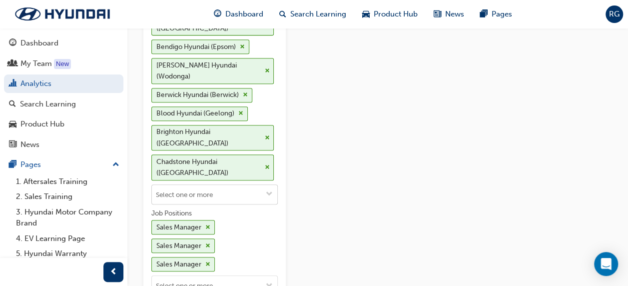
click at [271, 190] on span "down-icon" at bounding box center [269, 194] width 7 height 8
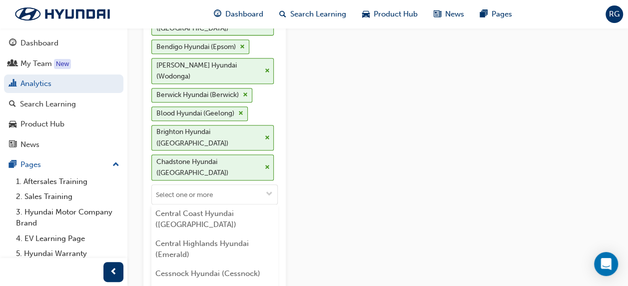
scroll to position [500, 0]
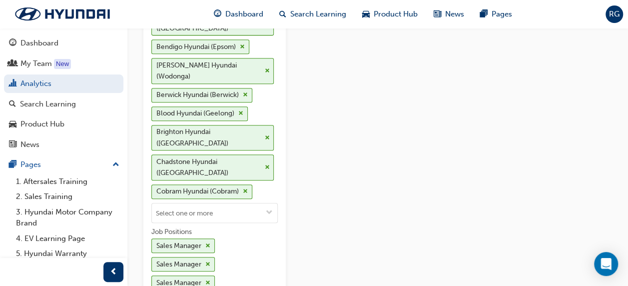
scroll to position [0, 0]
click at [269, 209] on span "down-icon" at bounding box center [269, 213] width 7 height 8
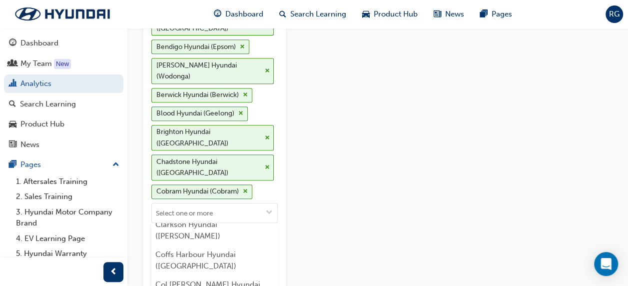
scroll to position [649, 0]
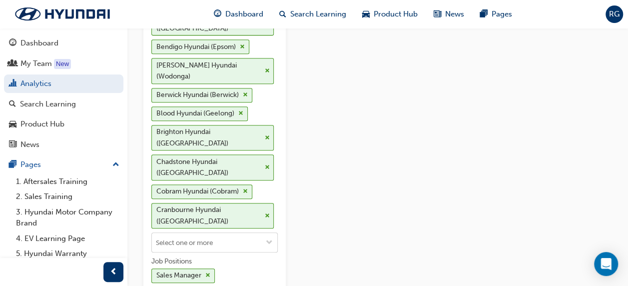
click at [270, 239] on span "down-icon" at bounding box center [269, 243] width 7 height 8
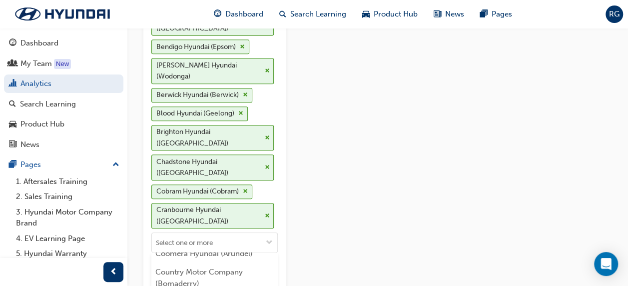
scroll to position [699, 0]
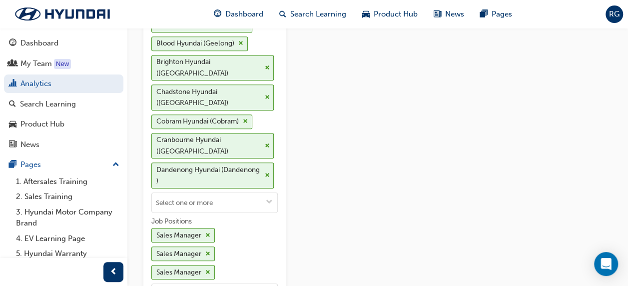
scroll to position [350, 0]
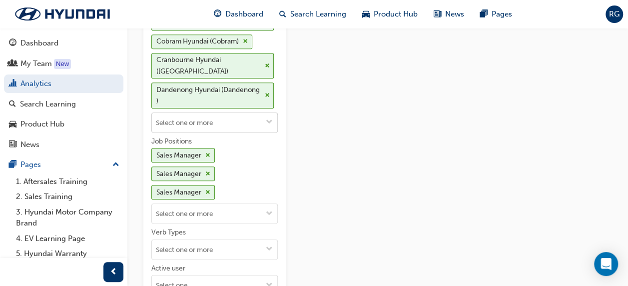
click at [270, 118] on span "down-icon" at bounding box center [269, 122] width 7 height 8
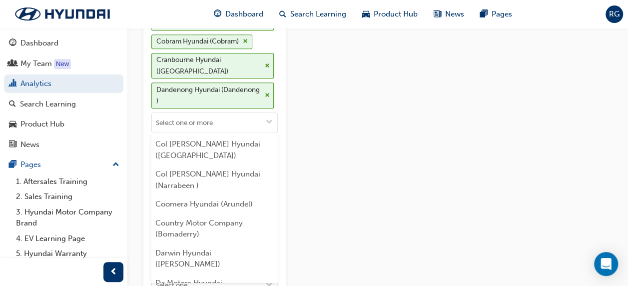
scroll to position [699, 0]
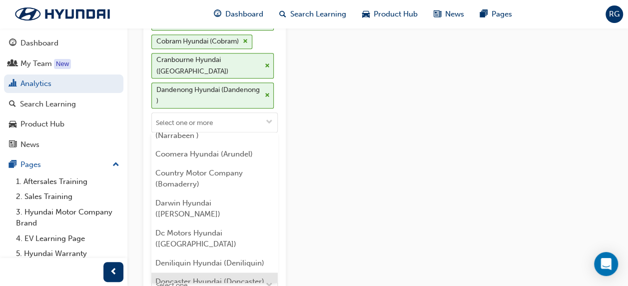
click at [184, 272] on li "Doncaster Hyundai (Doncaster)" at bounding box center [214, 281] width 126 height 19
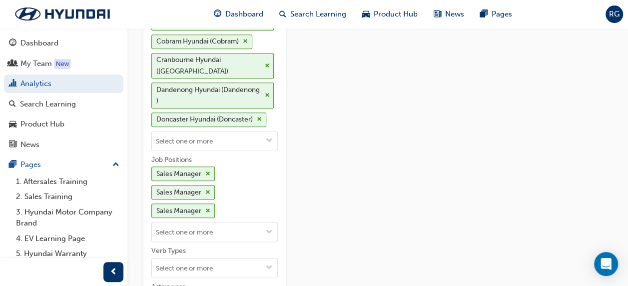
scroll to position [0, 0]
click at [276, 131] on button "Organisations [PERSON_NAME] Hyundai (Footscray) Bairnsdale Hyundai ([GEOGRAPHIC…" at bounding box center [269, 140] width 16 height 19
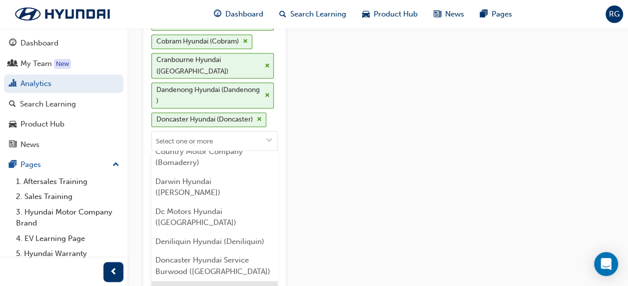
scroll to position [749, 0]
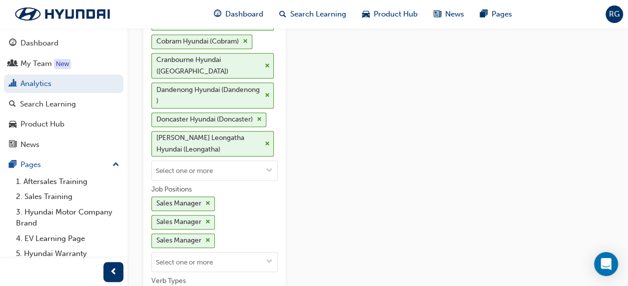
scroll to position [0, 0]
click at [270, 167] on span "down-icon" at bounding box center [269, 171] width 7 height 8
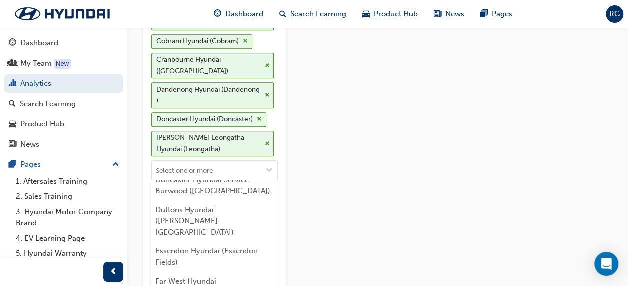
scroll to position [799, 0]
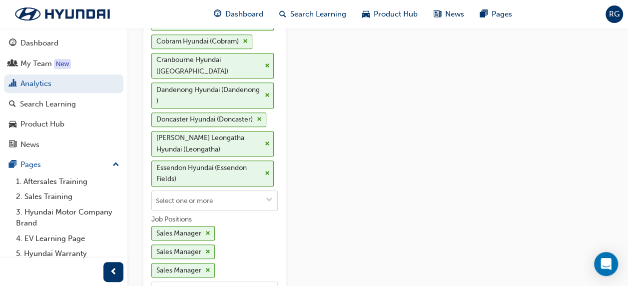
scroll to position [0, 0]
click at [268, 196] on span "down-icon" at bounding box center [269, 200] width 7 height 8
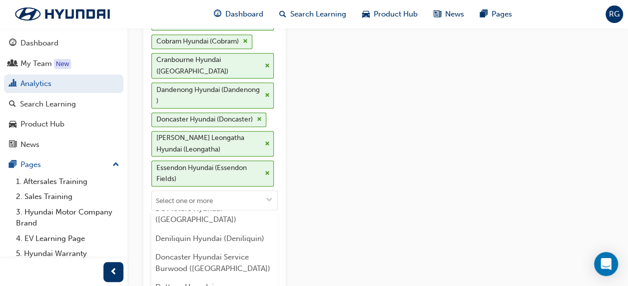
scroll to position [799, 0]
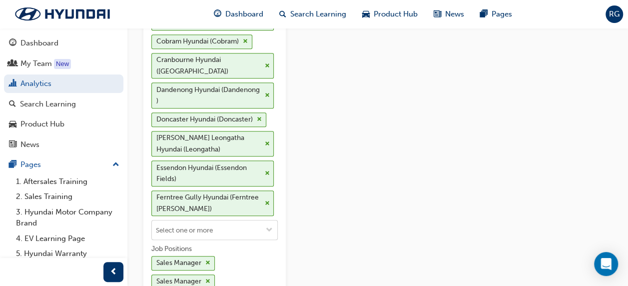
click at [269, 226] on span "down-icon" at bounding box center [269, 230] width 7 height 8
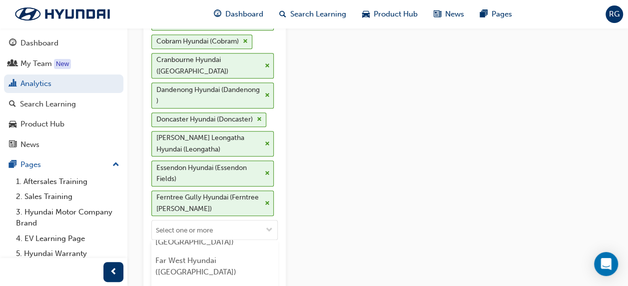
scroll to position [849, 0]
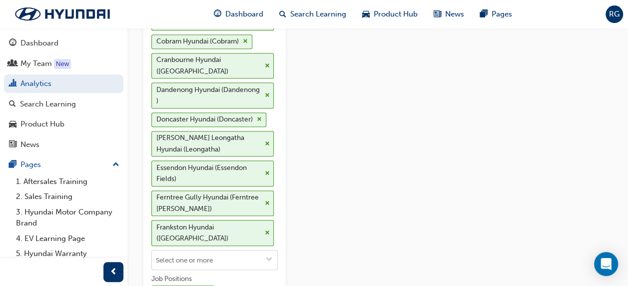
click at [270, 256] on span "down-icon" at bounding box center [269, 260] width 7 height 8
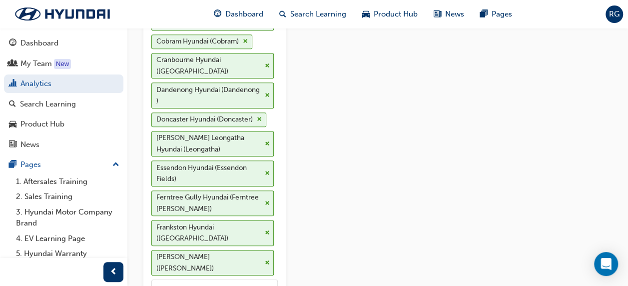
scroll to position [0, 0]
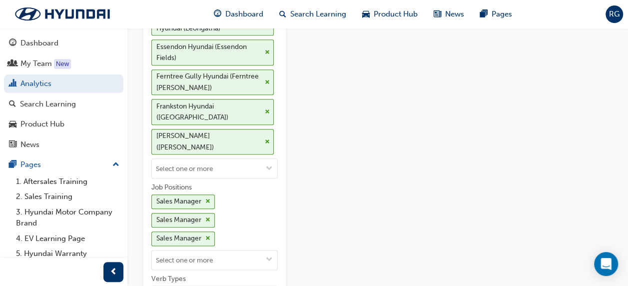
scroll to position [500, 0]
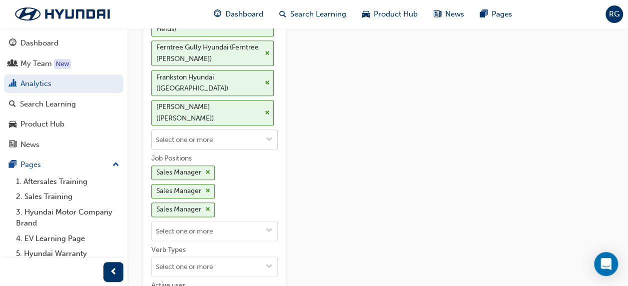
click at [271, 136] on span "down-icon" at bounding box center [269, 140] width 7 height 8
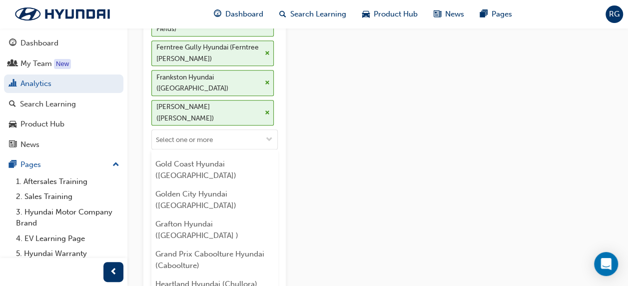
scroll to position [1149, 0]
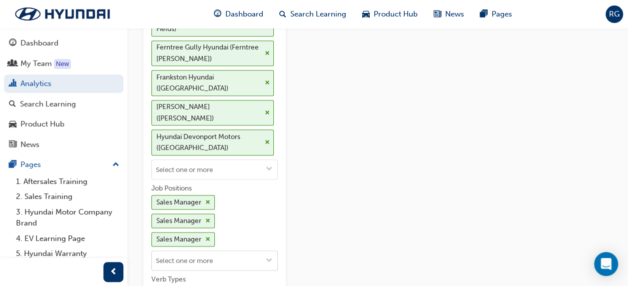
scroll to position [0, 0]
click at [271, 165] on span "down-icon" at bounding box center [269, 169] width 7 height 8
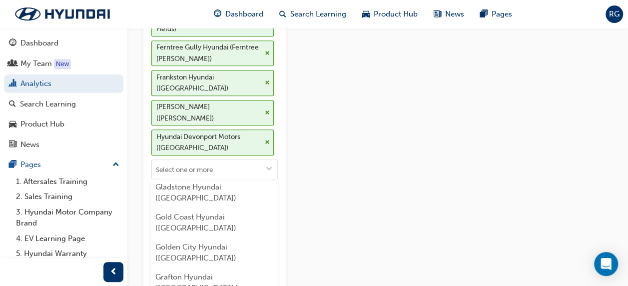
scroll to position [1099, 0]
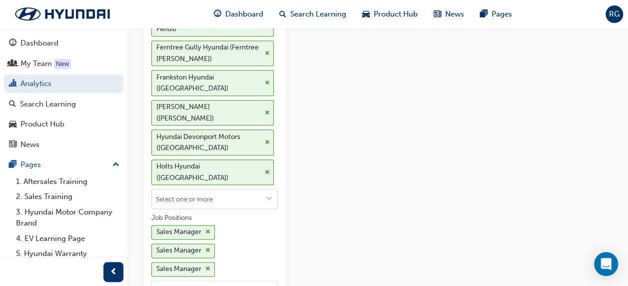
click at [271, 195] on span "down-icon" at bounding box center [269, 199] width 7 height 8
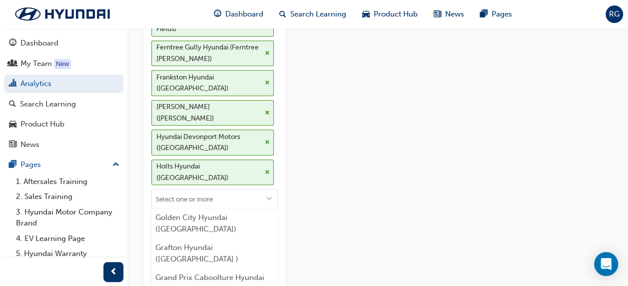
scroll to position [1149, 0]
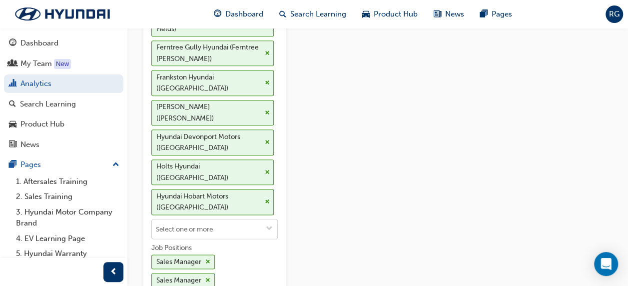
click at [271, 225] on span "down-icon" at bounding box center [269, 229] width 7 height 8
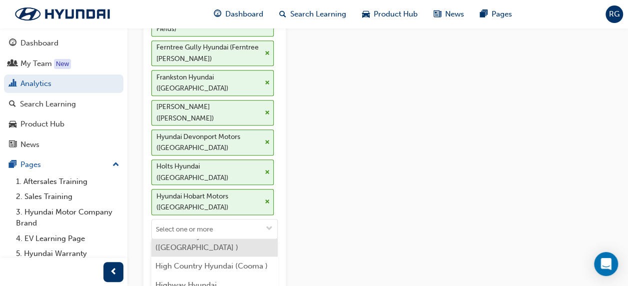
scroll to position [1299, 0]
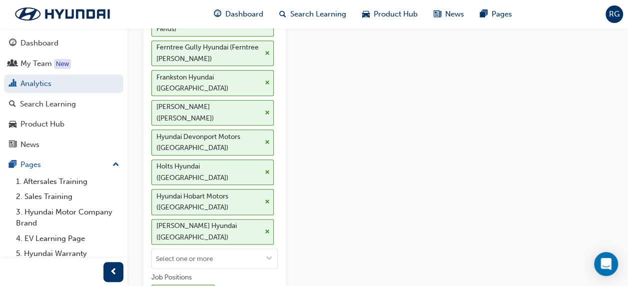
scroll to position [0, 0]
click at [272, 255] on span "down-icon" at bounding box center [269, 259] width 7 height 8
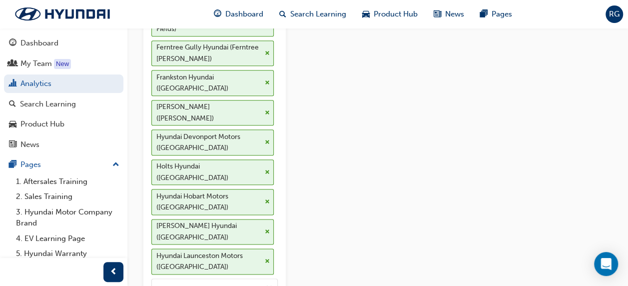
drag, startPoint x: 261, startPoint y: 203, endPoint x: 267, endPoint y: 206, distance: 6.5
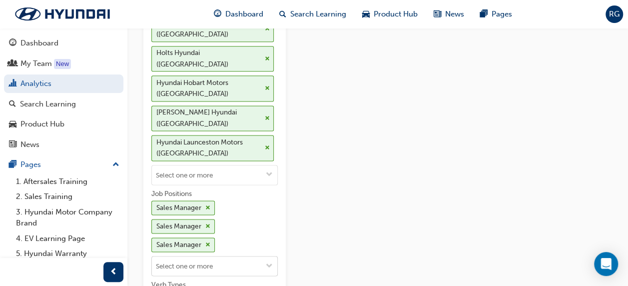
scroll to position [600, 0]
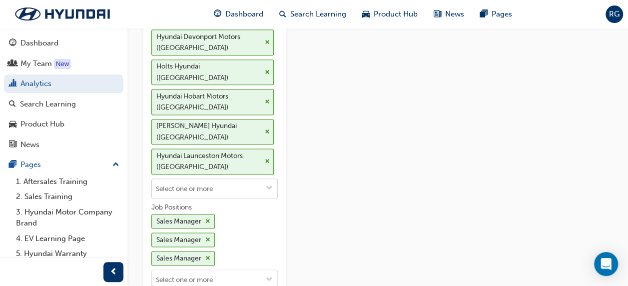
click at [270, 184] on span "down-icon" at bounding box center [269, 188] width 7 height 8
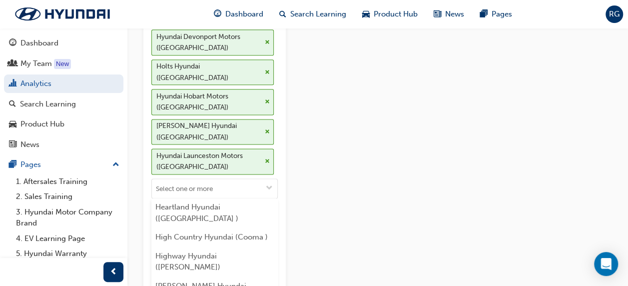
scroll to position [1249, 0]
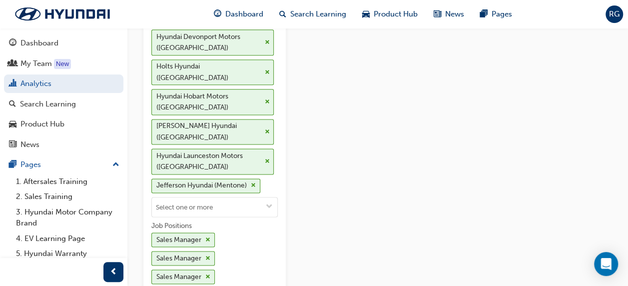
scroll to position [0, 0]
click at [270, 203] on span "down-icon" at bounding box center [269, 207] width 7 height 8
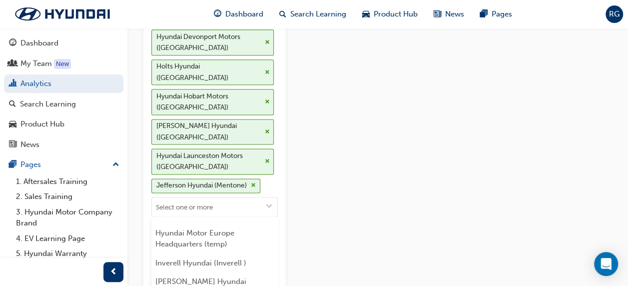
scroll to position [1449, 0]
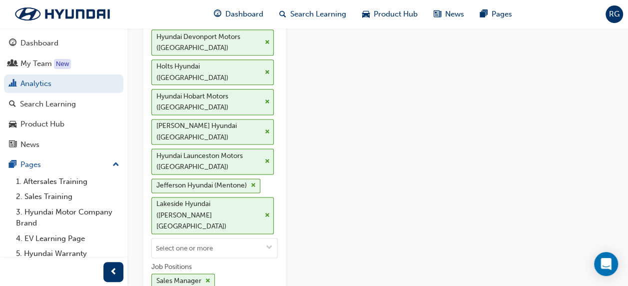
scroll to position [0, 0]
drag, startPoint x: 270, startPoint y: 112, endPoint x: 266, endPoint y: 123, distance: 12.2
click at [270, 244] on span "down-icon" at bounding box center [269, 248] width 7 height 8
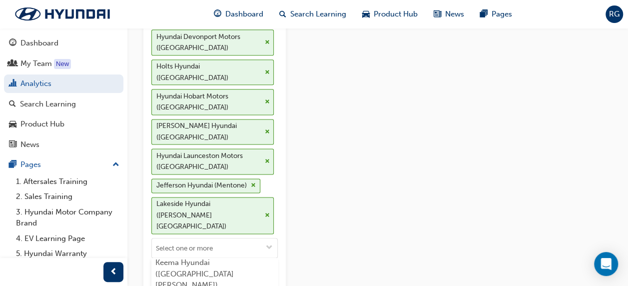
scroll to position [0, 0]
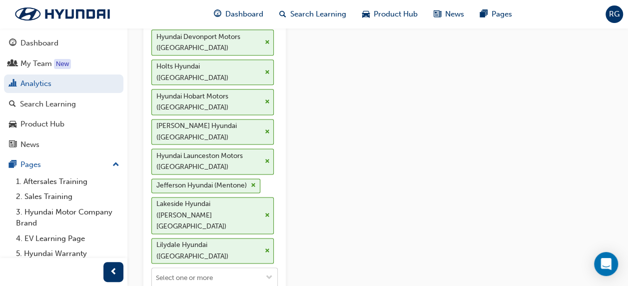
click at [267, 274] on span "down-icon" at bounding box center [269, 278] width 7 height 8
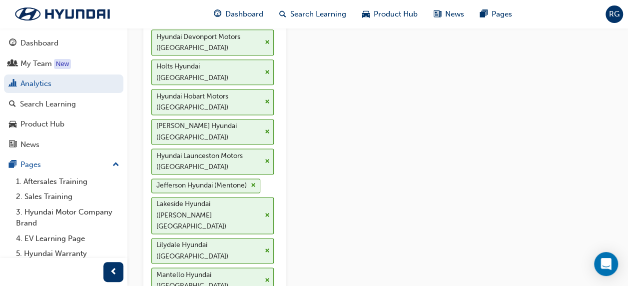
scroll to position [1698, 0]
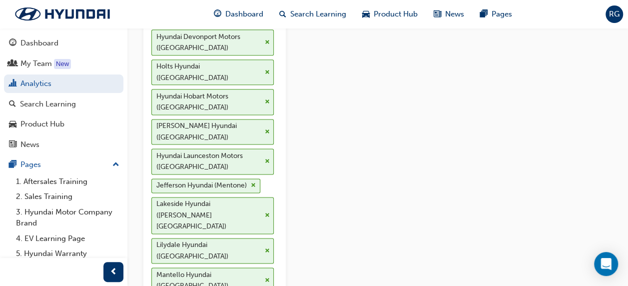
click at [340, 214] on div "Report Runs Export of users learning history against learning resources. Run wi…" at bounding box center [457, 51] width 310 height 1215
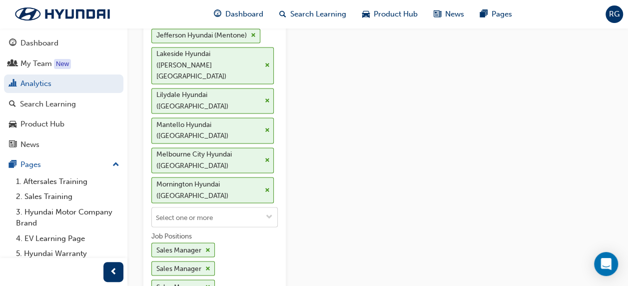
click at [271, 213] on span "down-icon" at bounding box center [269, 217] width 7 height 8
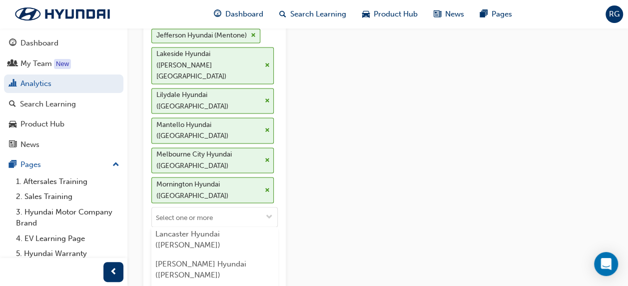
scroll to position [1748, 0]
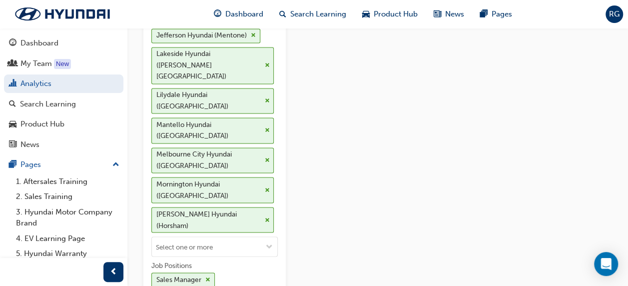
scroll to position [0, 0]
click at [272, 243] on span "down-icon" at bounding box center [269, 247] width 7 height 8
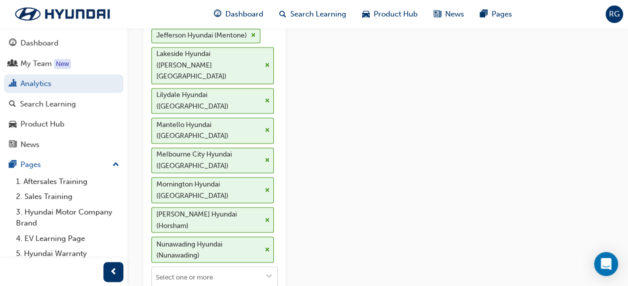
click at [271, 272] on span "down-icon" at bounding box center [269, 276] width 7 height 8
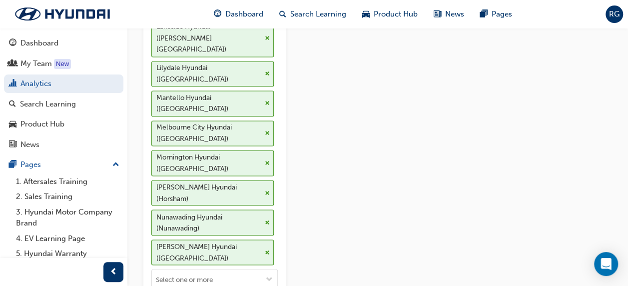
scroll to position [800, 0]
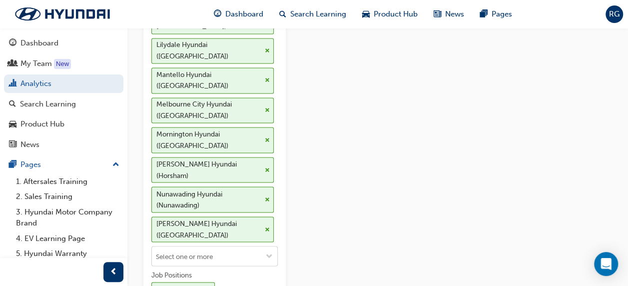
click at [268, 252] on span "down-icon" at bounding box center [269, 256] width 7 height 8
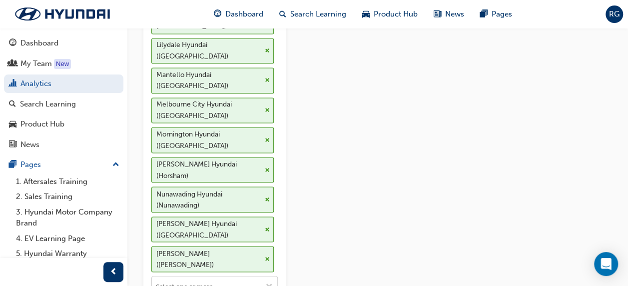
click at [273, 282] on span "down-icon" at bounding box center [269, 286] width 7 height 8
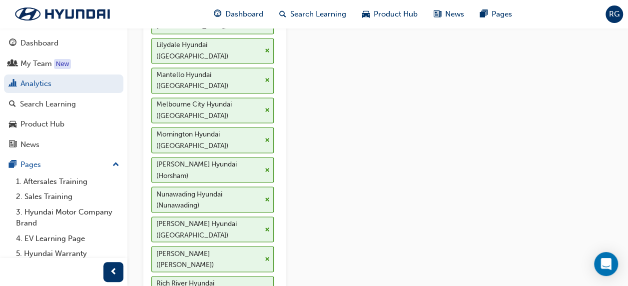
scroll to position [2498, 0]
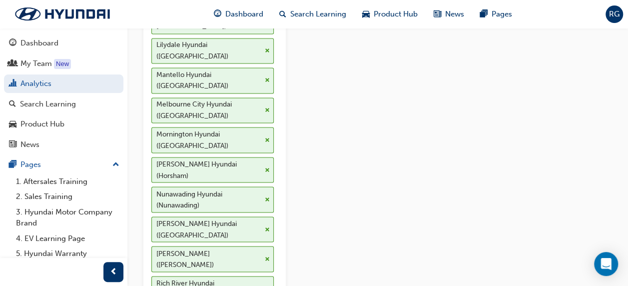
scroll to position [0, 0]
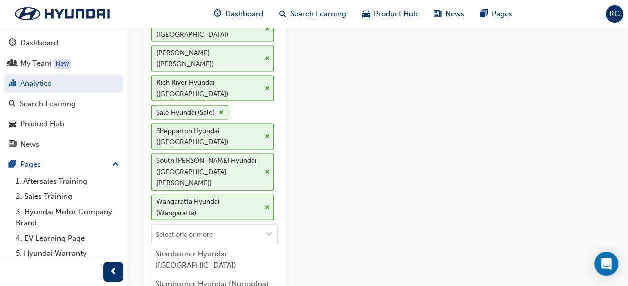
scroll to position [3131, 0]
drag, startPoint x: 203, startPoint y: 142, endPoint x: 206, endPoint y: 137, distance: 5.8
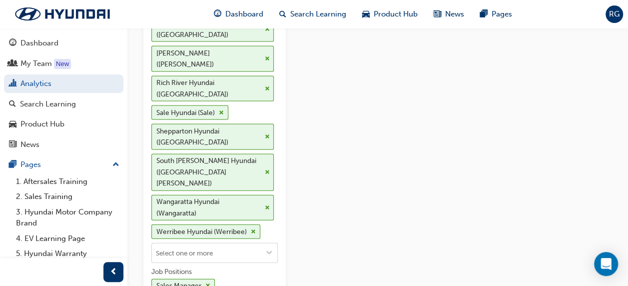
click at [266, 243] on button "Organisations [PERSON_NAME] Hyundai (Footscray) [GEOGRAPHIC_DATA] Hyundai ([GEO…" at bounding box center [269, 252] width 16 height 19
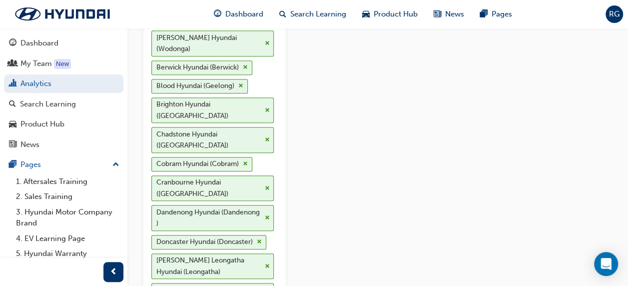
scroll to position [0, 0]
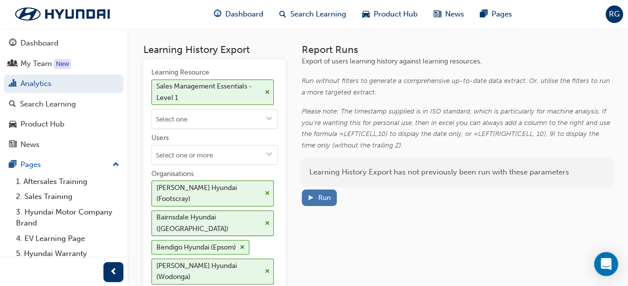
click at [324, 195] on div "Run" at bounding box center [324, 197] width 12 height 8
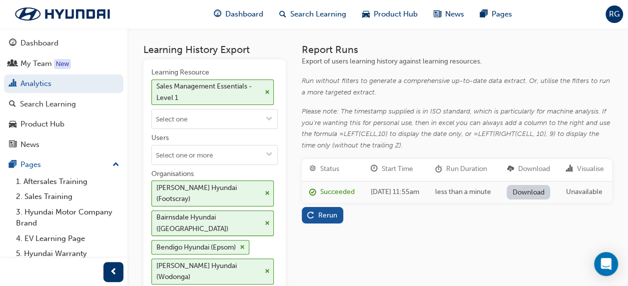
click at [521, 199] on link "Download" at bounding box center [528, 192] width 43 height 14
click at [266, 90] on span "cross-icon" at bounding box center [267, 92] width 5 height 6
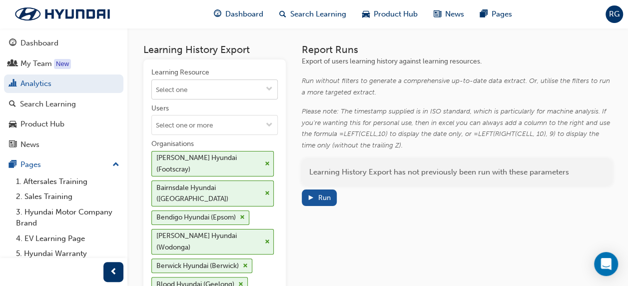
click at [270, 89] on span "down-icon" at bounding box center [269, 89] width 7 height 8
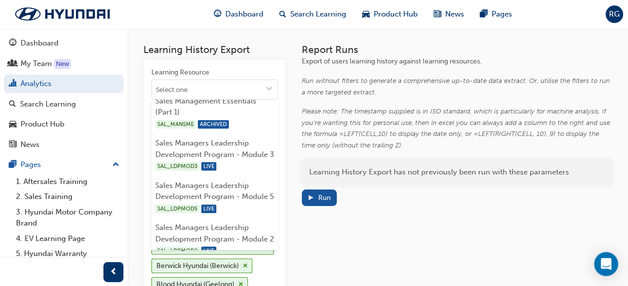
scroll to position [400, 0]
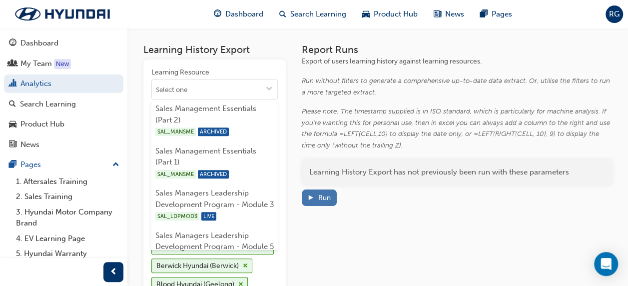
click at [313, 195] on span "play-icon" at bounding box center [310, 198] width 7 height 8
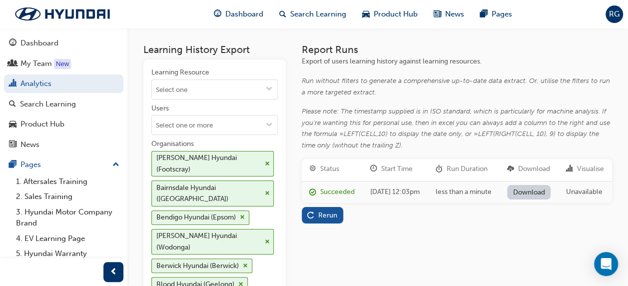
click at [528, 199] on link "Download" at bounding box center [528, 192] width 43 height 14
click at [525, 199] on link "Download" at bounding box center [528, 192] width 43 height 14
